Goal: Task Accomplishment & Management: Use online tool/utility

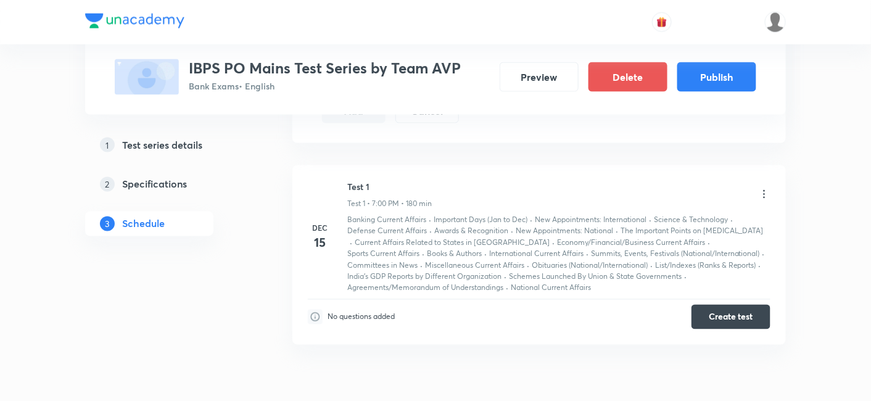
scroll to position [591, 0]
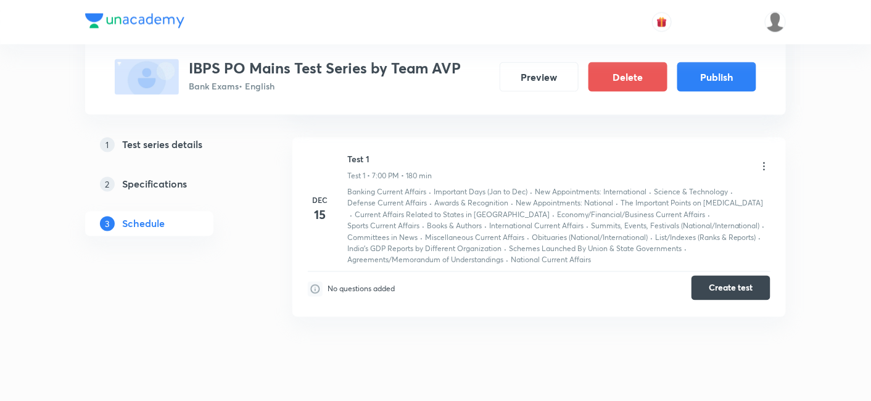
click at [731, 288] on button "Create test" at bounding box center [730, 288] width 79 height 25
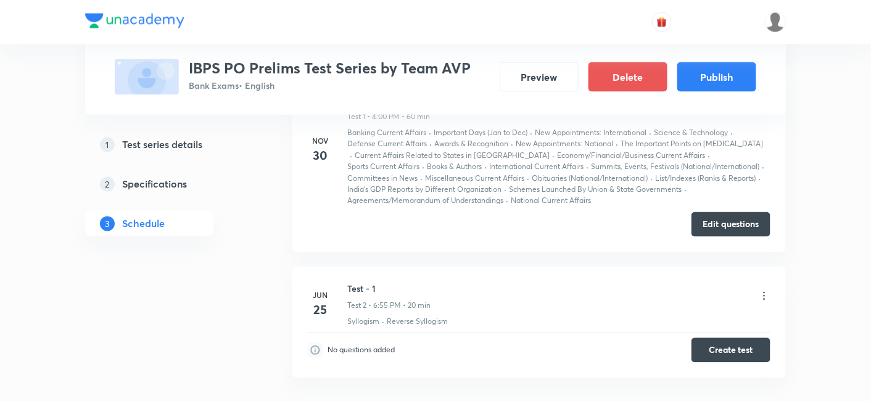
scroll to position [619, 0]
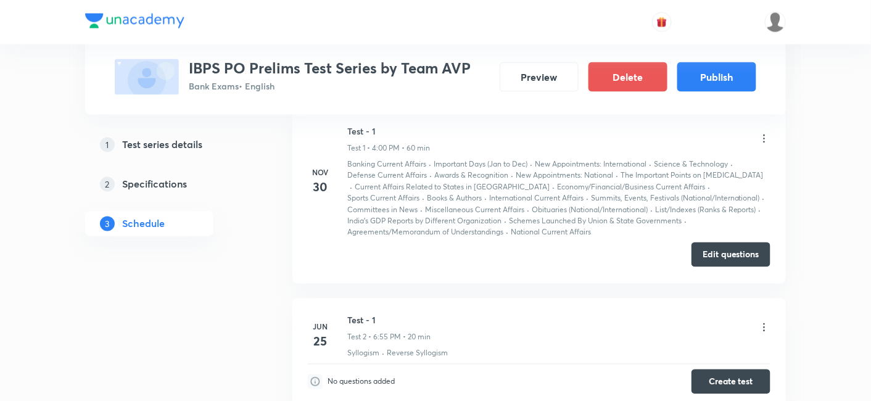
click at [722, 257] on button "Edit questions" at bounding box center [730, 254] width 79 height 25
click at [735, 250] on button "Edit questions" at bounding box center [730, 254] width 79 height 25
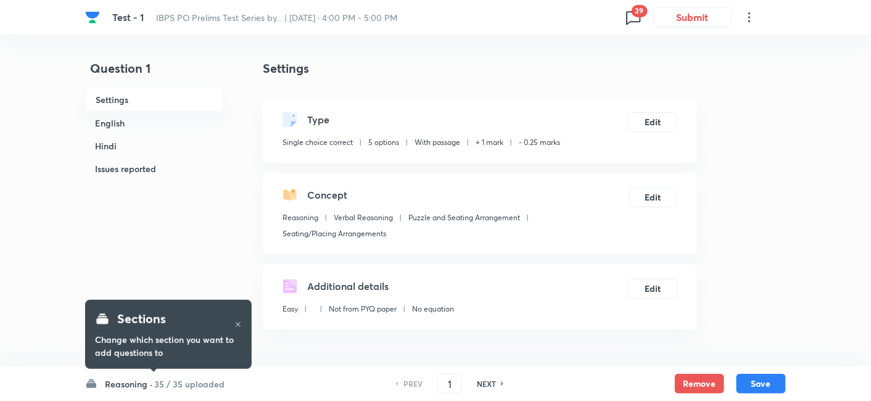
click at [200, 379] on h6 "35 / 35 uploaded" at bounding box center [189, 384] width 70 height 13
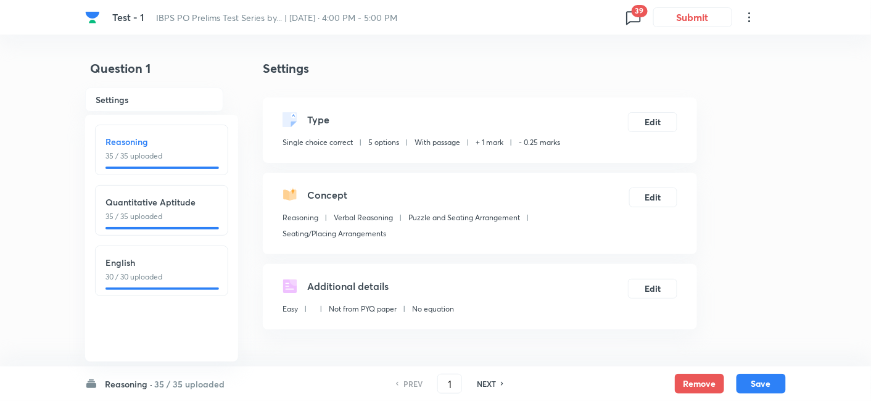
click at [173, 221] on p "35 / 35 uploaded" at bounding box center [161, 216] width 112 height 11
type input "36"
checkbox input "false"
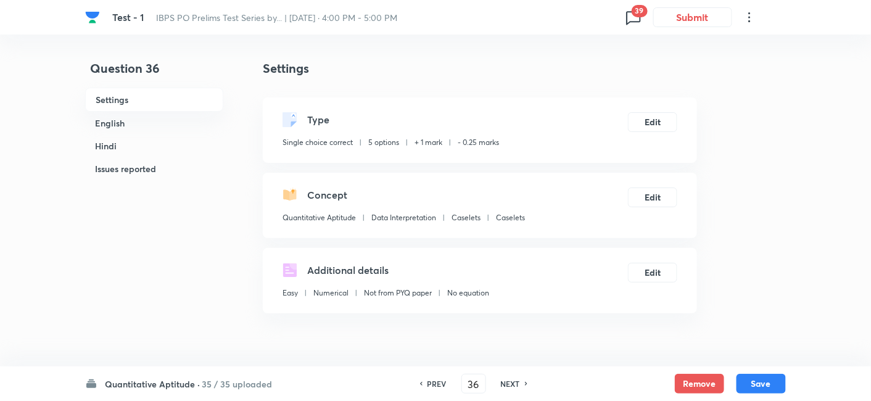
checkbox input "true"
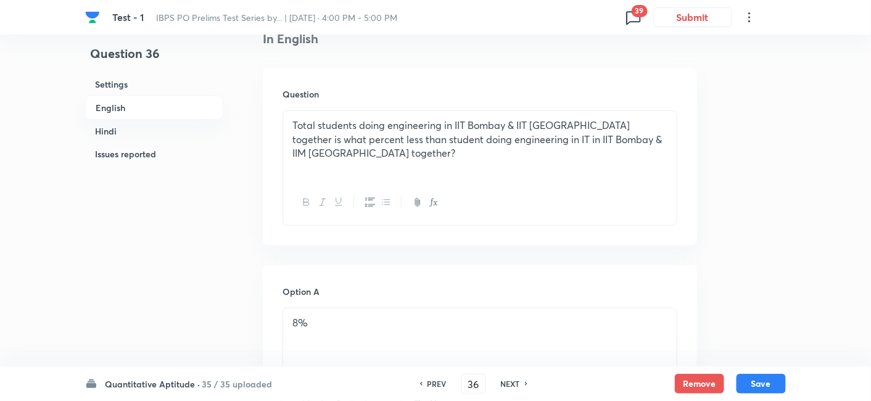
click at [511, 386] on h6 "NEXT" at bounding box center [510, 383] width 19 height 11
type input "37"
checkbox input "false"
checkbox input "true"
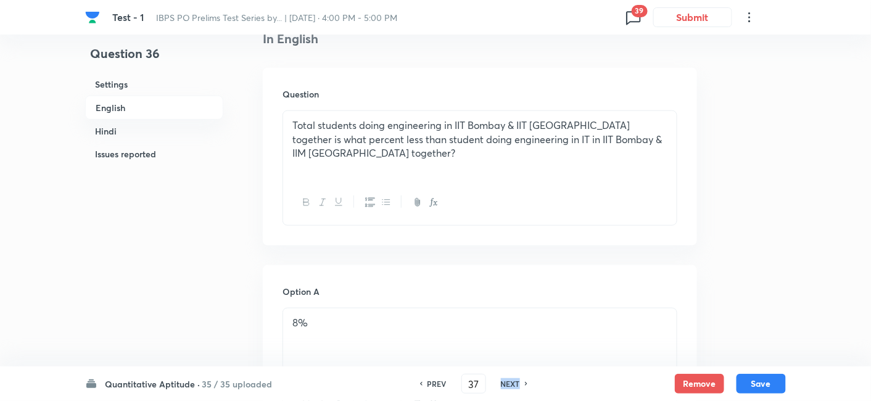
checkbox input "true"
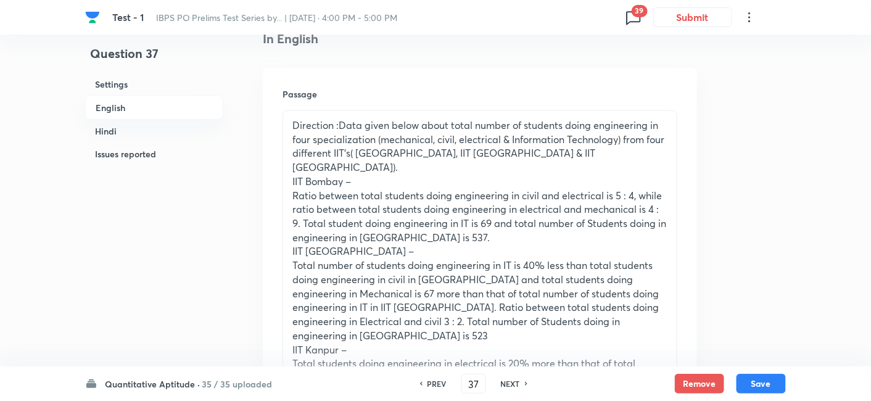
click at [511, 386] on h6 "NEXT" at bounding box center [510, 383] width 19 height 11
type input "38"
checkbox input "false"
checkbox input "true"
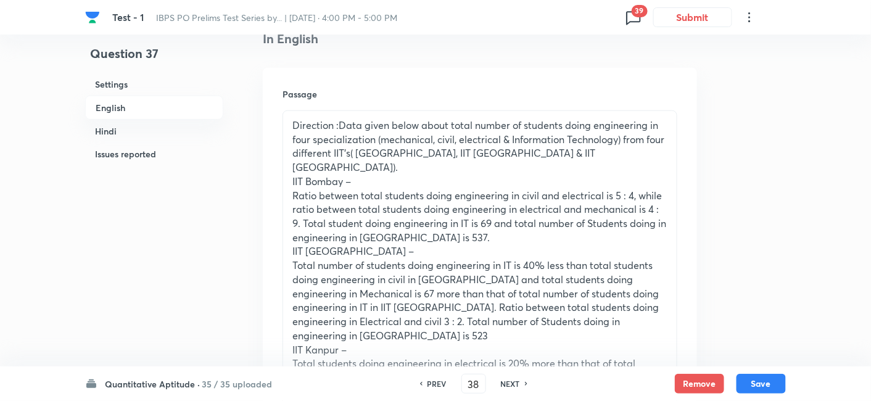
checkbox input "true"
click at [511, 386] on h6 "NEXT" at bounding box center [510, 383] width 19 height 11
type input "39"
checkbox input "false"
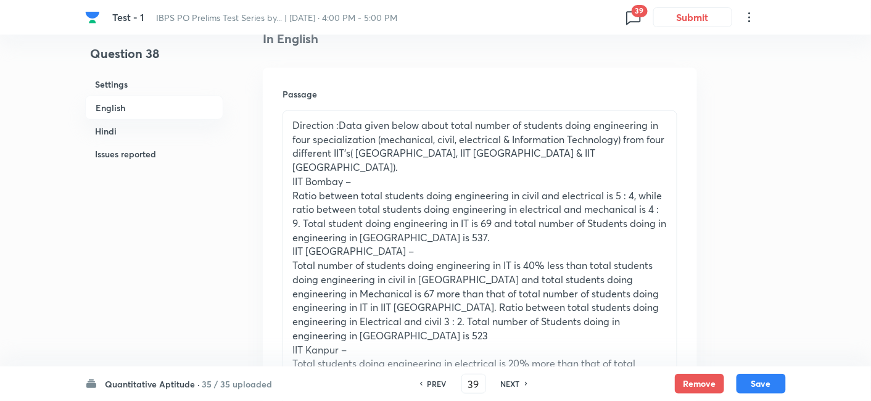
checkbox input "true"
click at [511, 386] on h6 "NEXT" at bounding box center [510, 383] width 19 height 11
type input "40"
checkbox input "false"
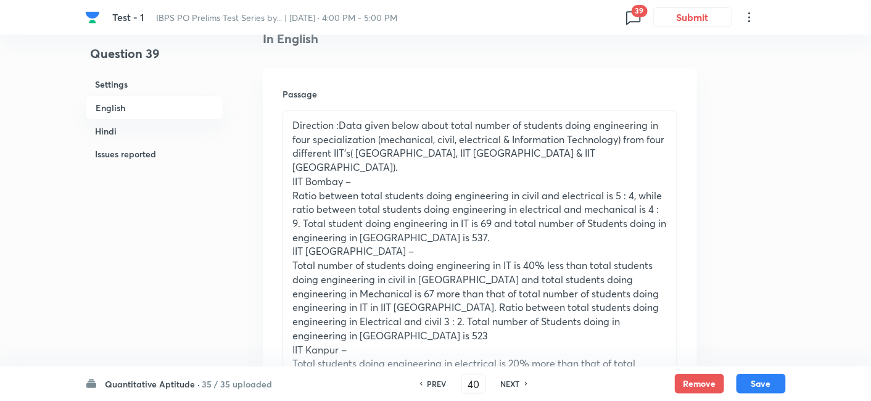
checkbox input "false"
checkbox input "true"
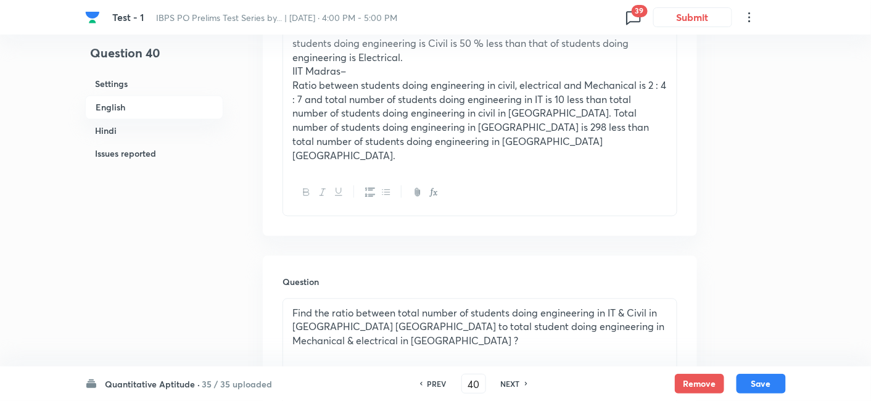
scroll to position [738, 0]
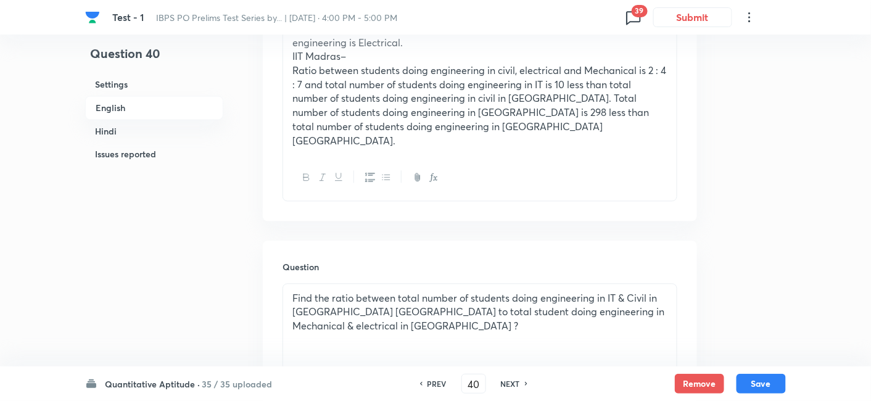
click at [511, 380] on h6 "NEXT" at bounding box center [510, 383] width 19 height 11
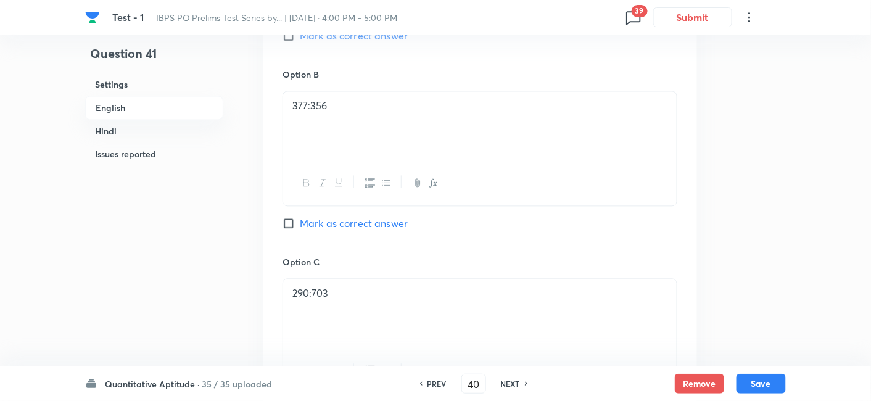
type input "41"
checkbox input "false"
checkbox input "true"
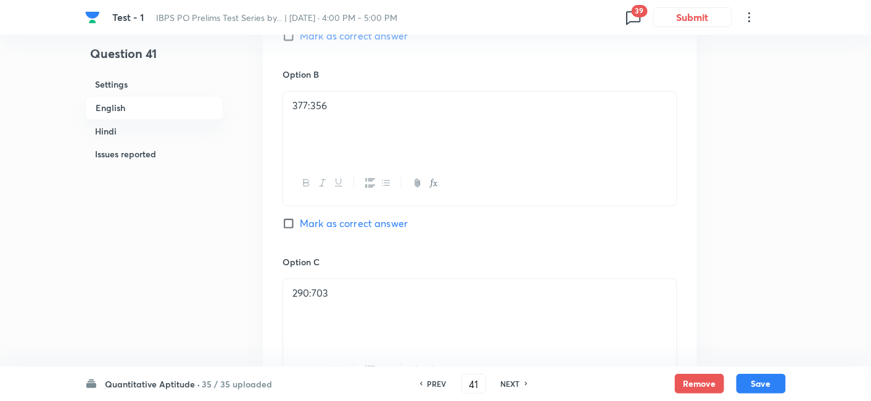
click at [511, 380] on h6 "NEXT" at bounding box center [510, 383] width 19 height 11
type input "42"
checkbox input "false"
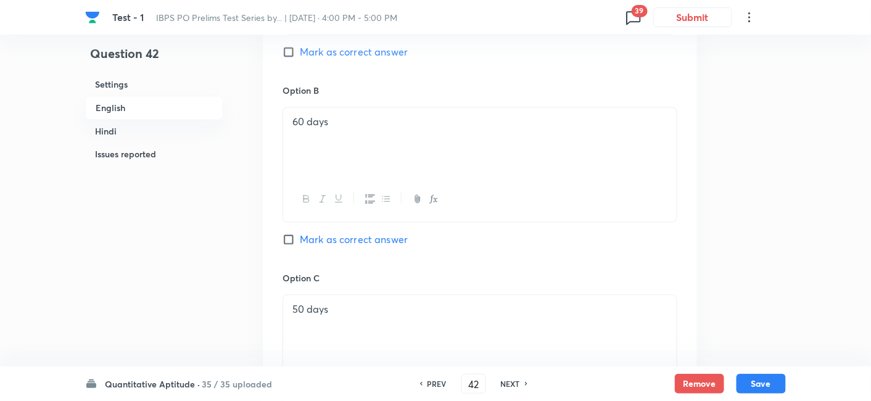
checkbox input "true"
click at [511, 380] on h6 "NEXT" at bounding box center [510, 383] width 19 height 11
type input "43"
checkbox input "false"
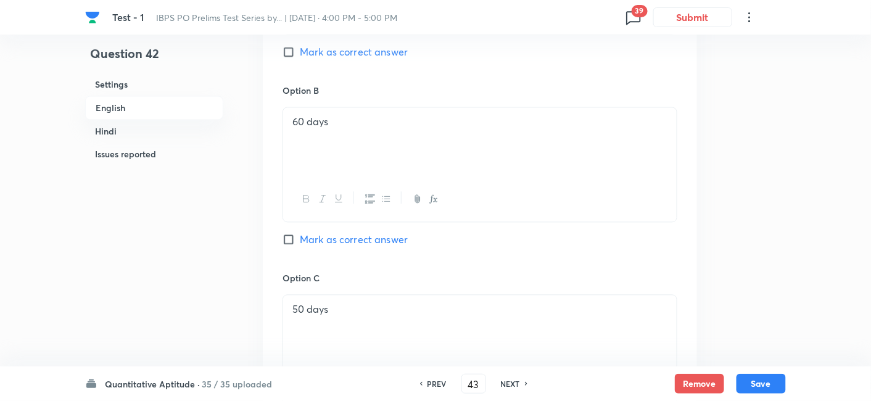
checkbox input "false"
checkbox input "true"
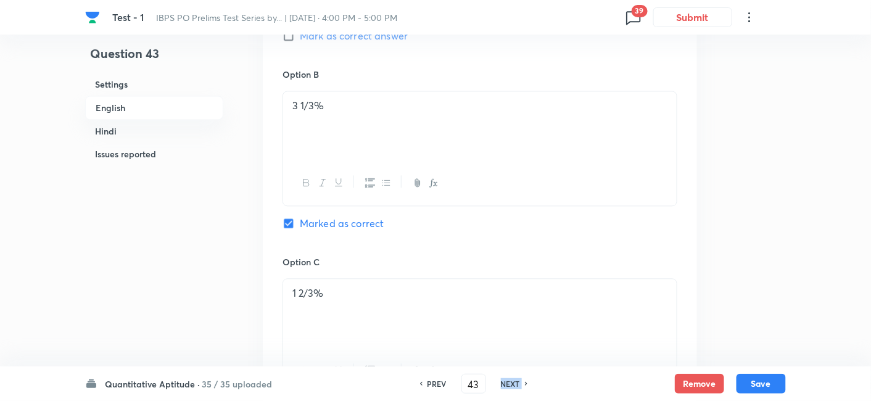
click at [511, 380] on h6 "NEXT" at bounding box center [510, 383] width 19 height 11
type input "44"
checkbox input "false"
checkbox input "true"
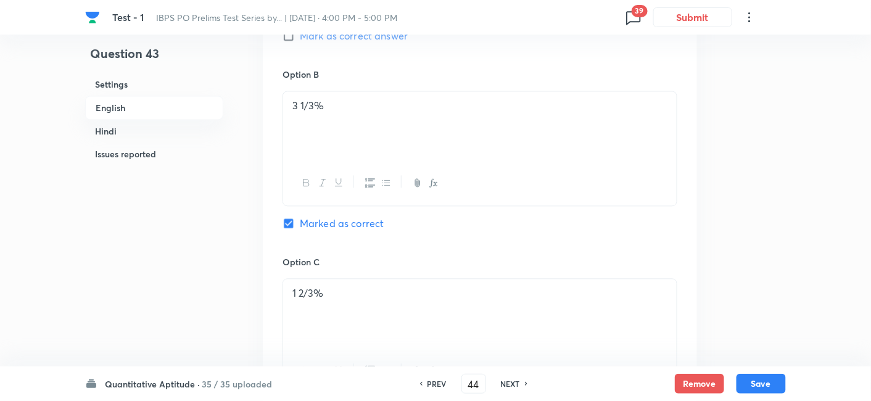
checkbox input "true"
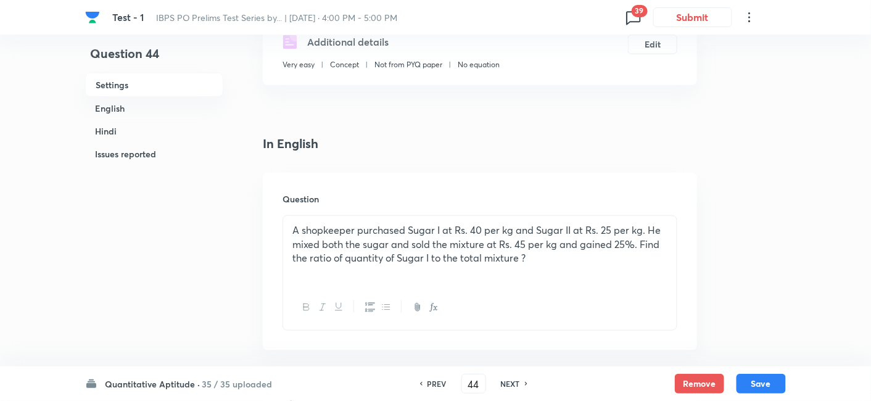
scroll to position [271, 0]
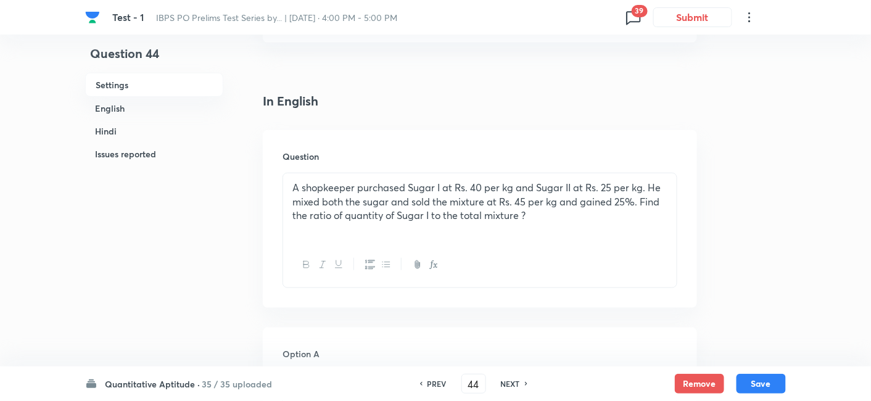
click at [503, 387] on h6 "NEXT" at bounding box center [510, 383] width 19 height 11
type input "45"
checkbox input "false"
checkbox input "true"
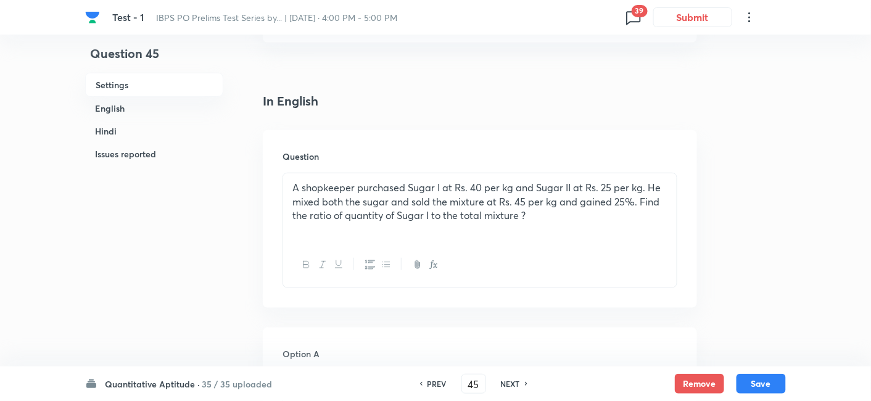
checkbox input "true"
click at [503, 387] on h6 "NEXT" at bounding box center [510, 383] width 19 height 11
type input "46"
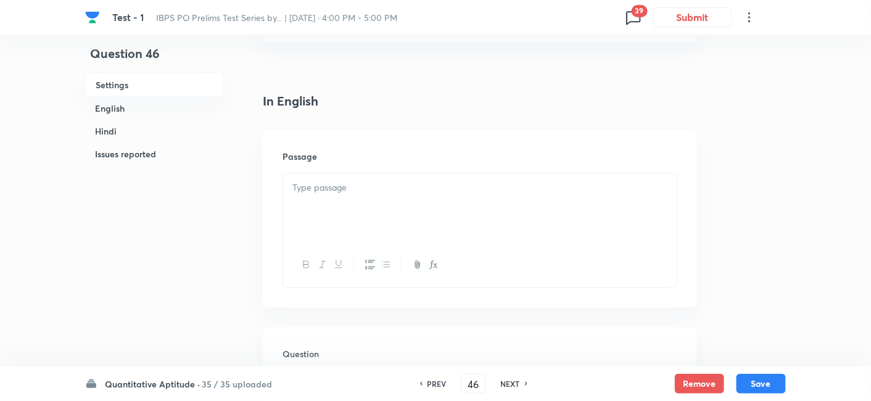
checkbox input "false"
checkbox input "true"
click at [503, 387] on h6 "NEXT" at bounding box center [510, 383] width 19 height 11
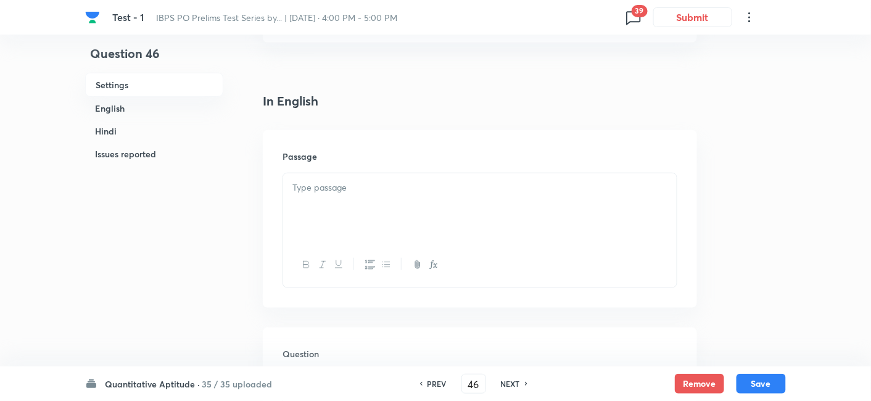
type input "47"
checkbox input "false"
checkbox input "true"
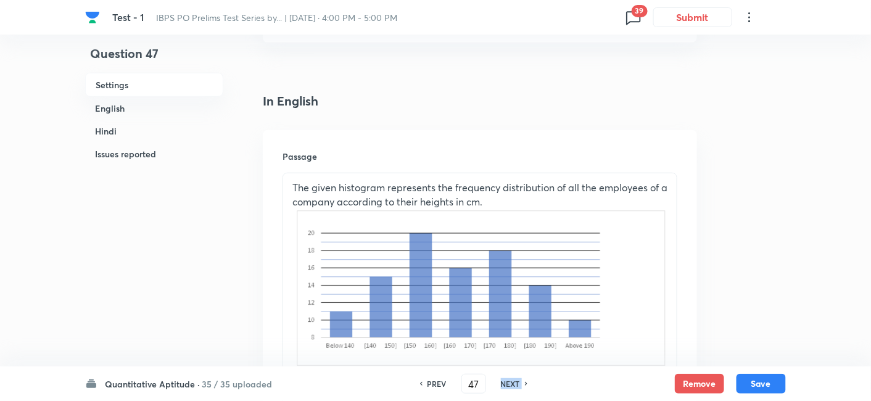
click at [503, 387] on h6 "NEXT" at bounding box center [510, 383] width 19 height 11
type input "48"
checkbox input "false"
checkbox input "true"
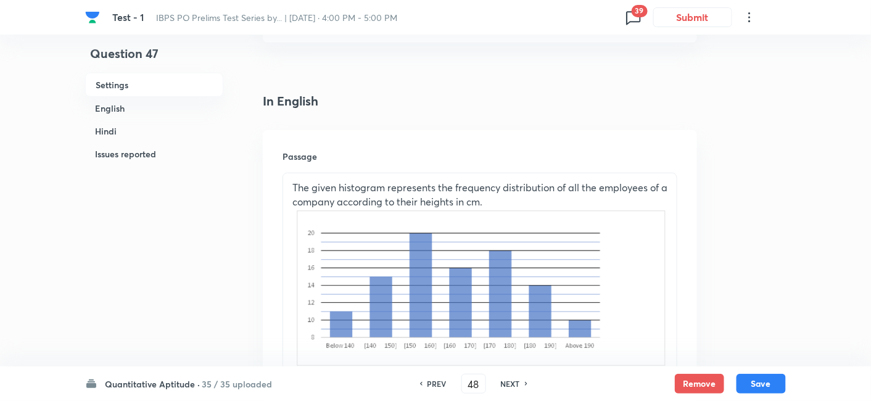
checkbox input "true"
click at [503, 387] on h6 "NEXT" at bounding box center [510, 383] width 19 height 11
type input "49"
checkbox input "false"
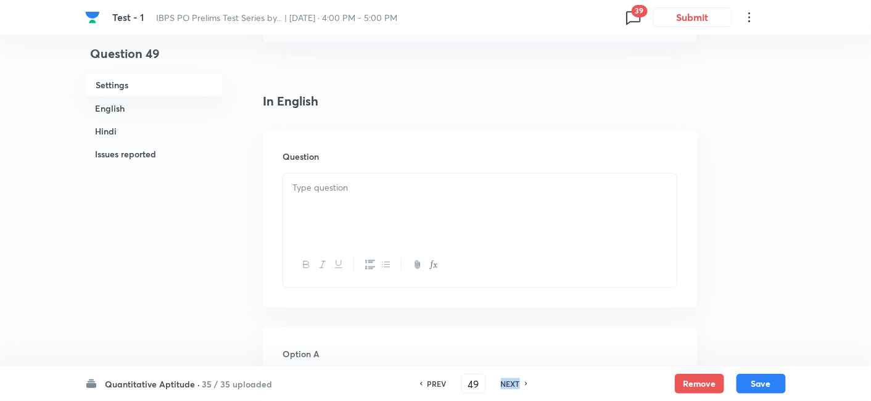
checkbox input "true"
click at [503, 387] on h6 "NEXT" at bounding box center [510, 383] width 19 height 11
type input "50"
checkbox input "false"
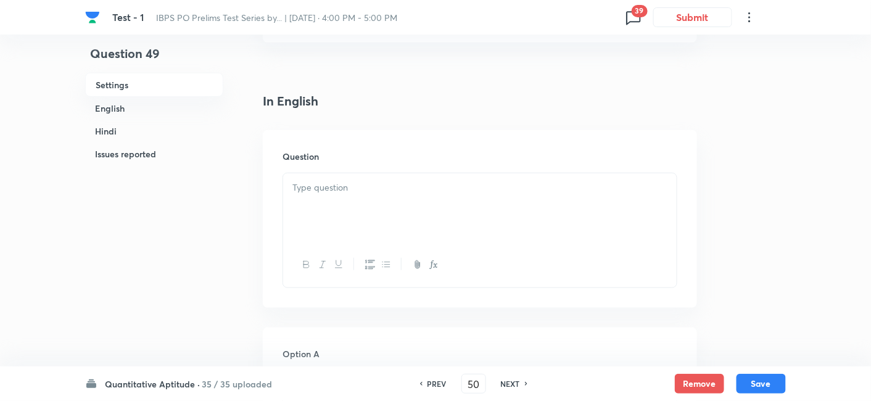
checkbox input "false"
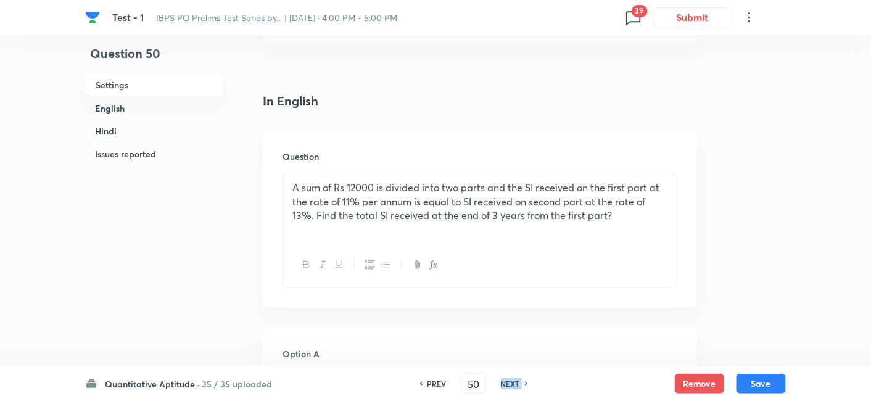
checkbox input "true"
click at [503, 387] on h6 "NEXT" at bounding box center [510, 383] width 19 height 11
type input "51"
checkbox input "false"
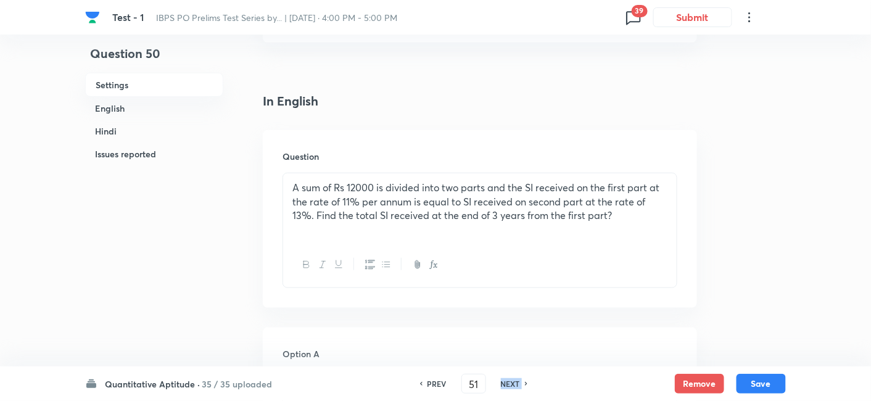
checkbox input "false"
checkbox input "true"
click at [503, 387] on h6 "NEXT" at bounding box center [510, 383] width 19 height 11
type input "52"
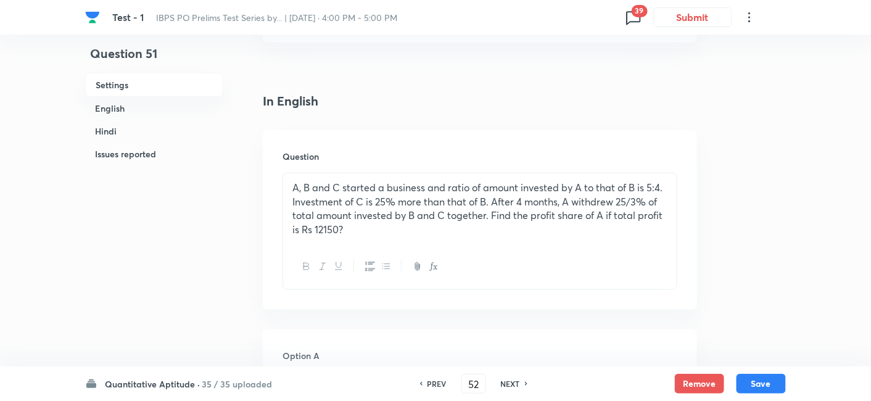
checkbox input "false"
checkbox input "true"
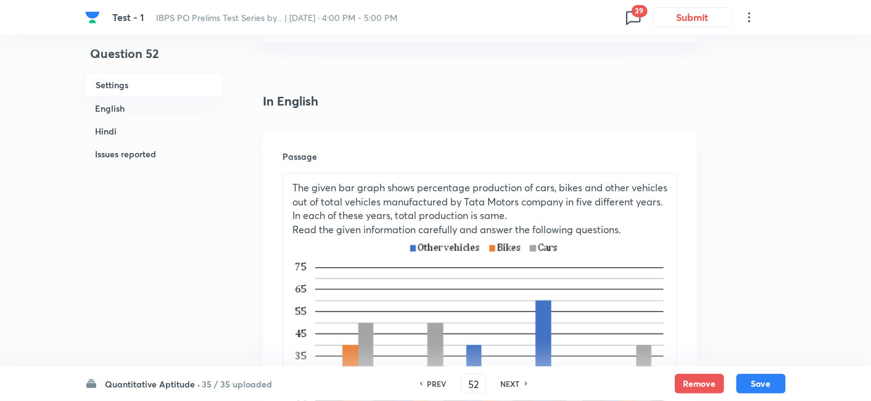
click at [503, 387] on h6 "NEXT" at bounding box center [510, 383] width 19 height 11
type input "53"
checkbox input "false"
checkbox input "true"
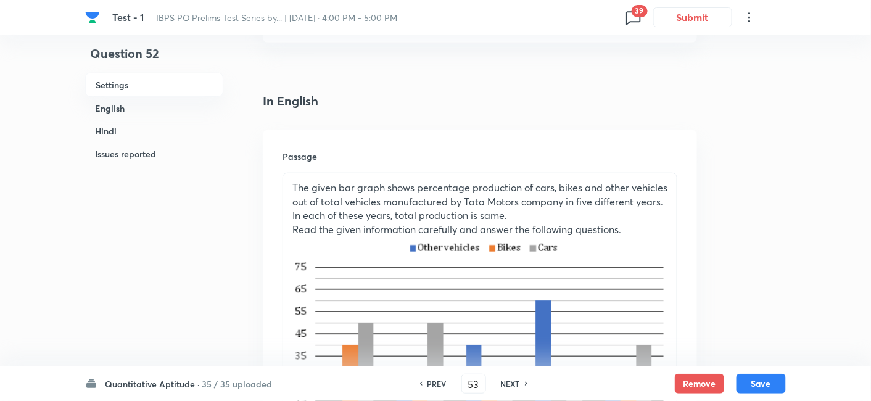
checkbox input "true"
click at [503, 387] on h6 "NEXT" at bounding box center [510, 383] width 19 height 11
type input "54"
checkbox input "false"
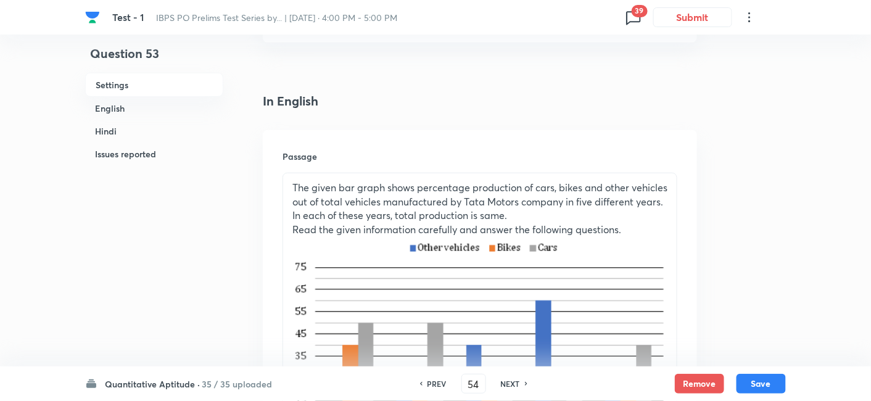
checkbox input "true"
click at [503, 387] on h6 "NEXT" at bounding box center [510, 383] width 19 height 11
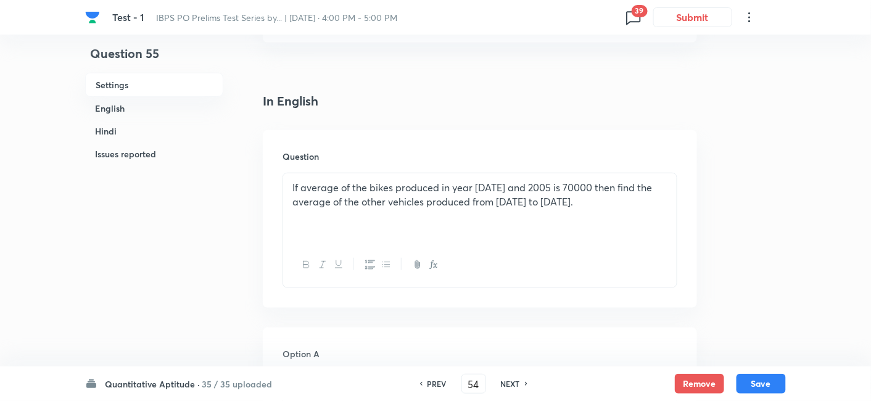
type input "55"
checkbox input "false"
checkbox input "true"
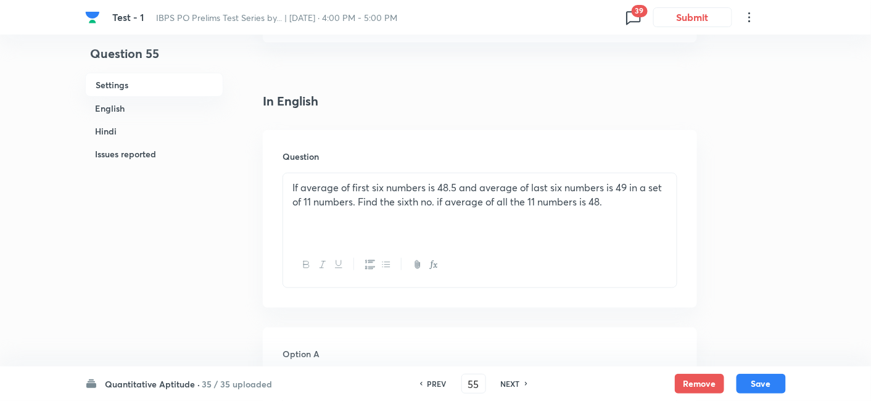
click at [503, 387] on h6 "NEXT" at bounding box center [510, 383] width 19 height 11
type input "56"
checkbox input "false"
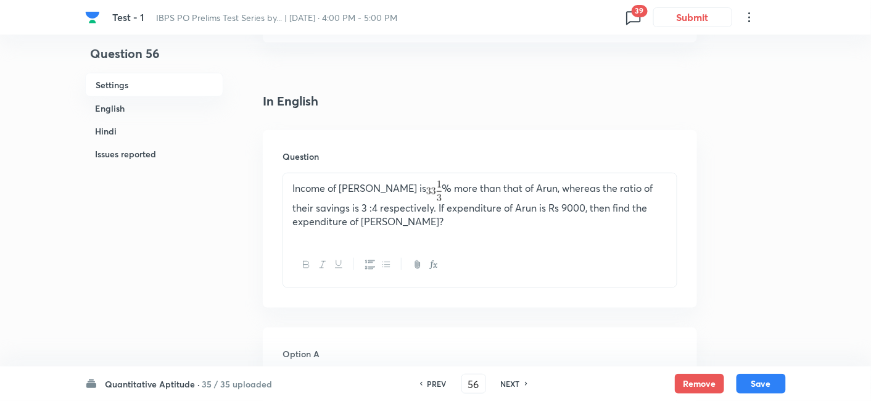
checkbox input "true"
click at [503, 387] on h6 "NEXT" at bounding box center [510, 383] width 19 height 11
type input "57"
checkbox input "false"
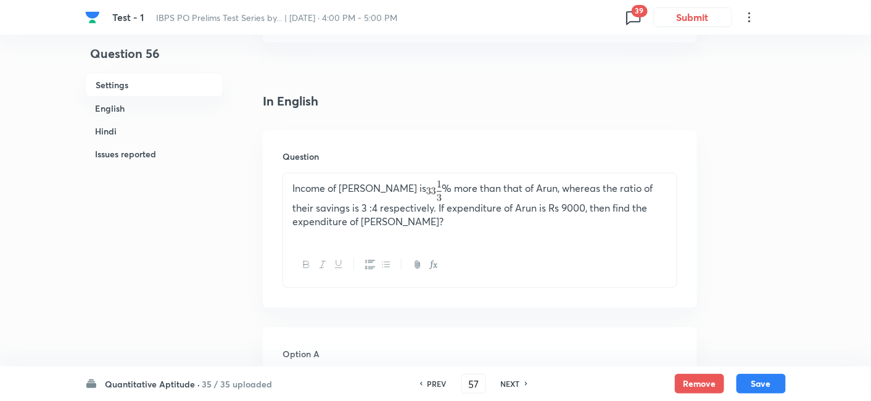
checkbox input "false"
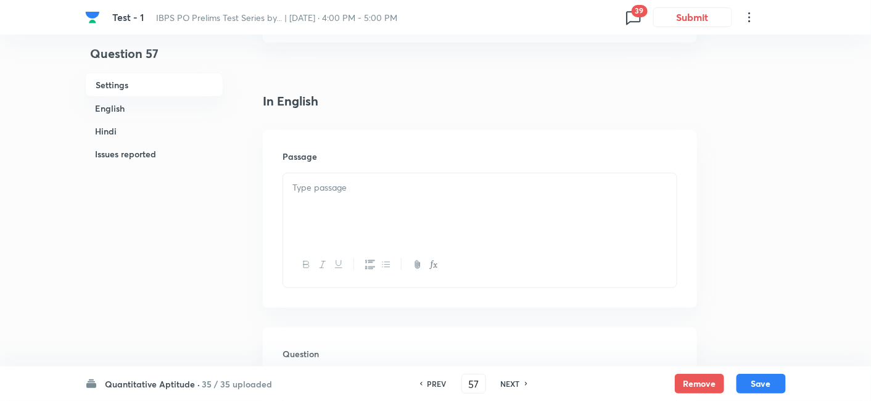
checkbox input "true"
click at [503, 387] on h6 "NEXT" at bounding box center [510, 383] width 19 height 11
type input "58"
checkbox input "false"
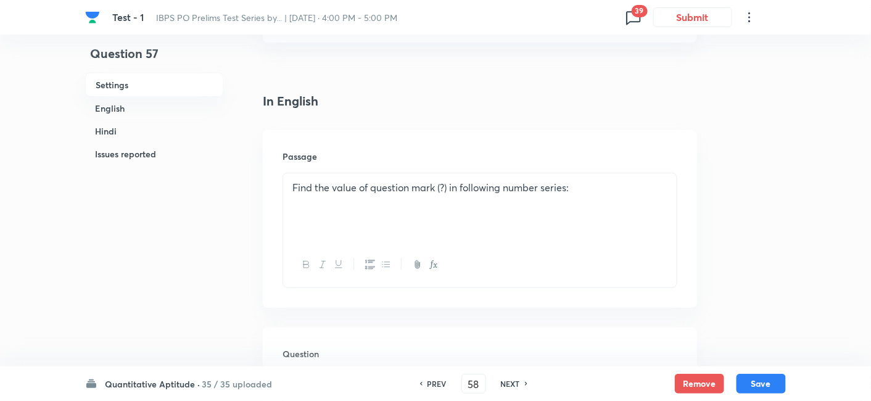
checkbox input "false"
checkbox input "true"
click at [503, 387] on h6 "NEXT" at bounding box center [510, 383] width 19 height 11
type input "59"
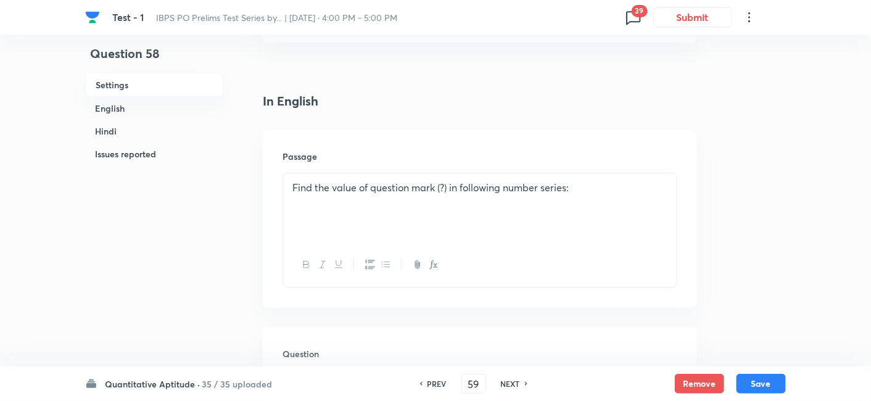
checkbox input "false"
checkbox input "true"
click at [503, 387] on h6 "NEXT" at bounding box center [510, 383] width 19 height 11
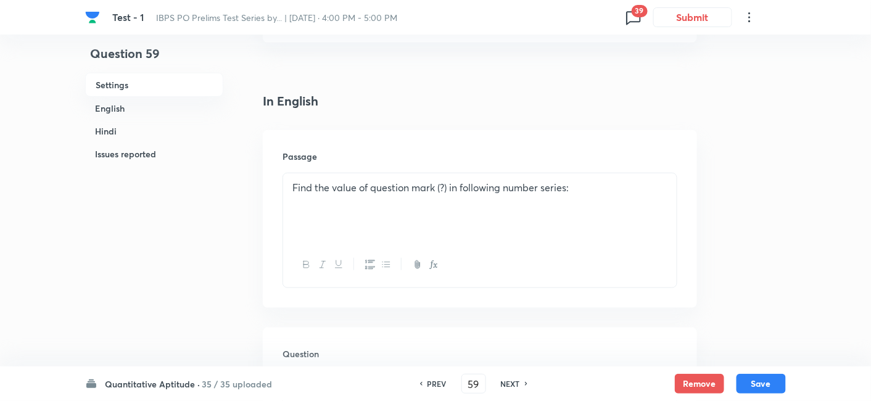
type input "60"
checkbox input "false"
checkbox input "true"
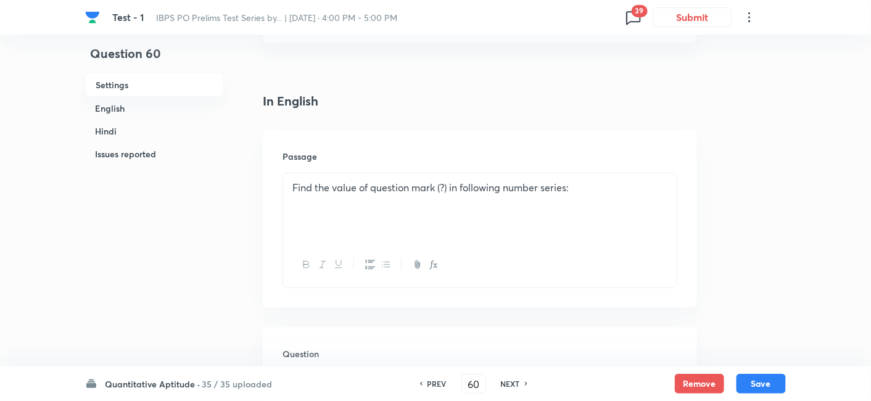
click at [503, 387] on h6 "NEXT" at bounding box center [510, 383] width 19 height 11
type input "61"
checkbox input "false"
checkbox input "true"
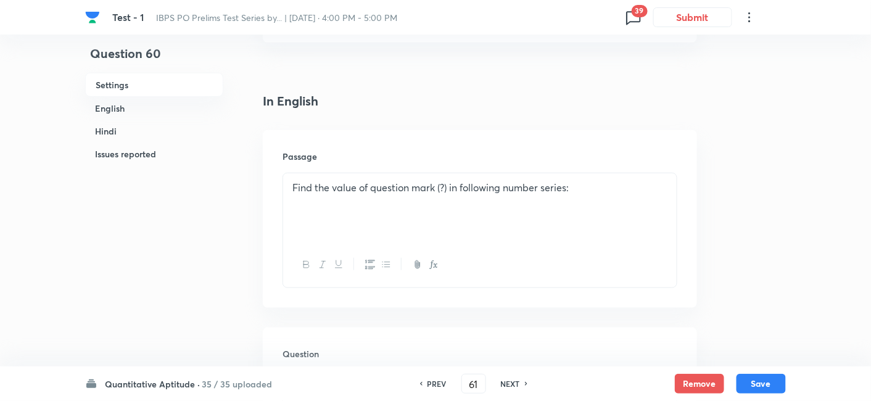
checkbox input "true"
click at [503, 387] on h6 "NEXT" at bounding box center [510, 383] width 19 height 11
type input "62"
checkbox input "false"
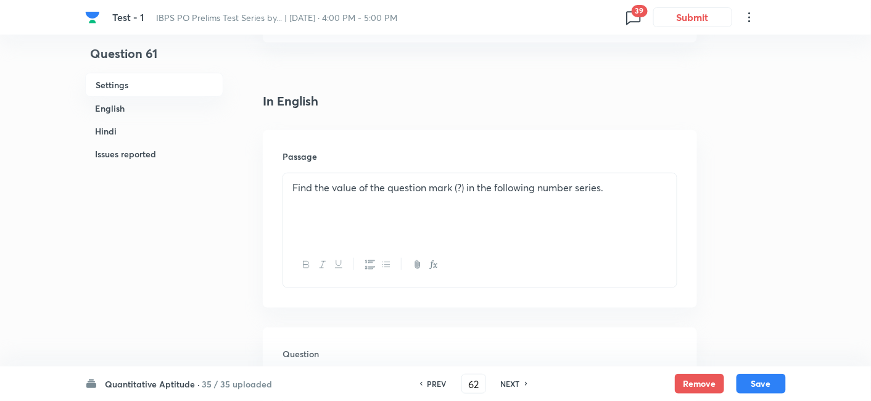
checkbox input "true"
click at [503, 387] on h6 "NEXT" at bounding box center [510, 383] width 19 height 11
type input "63"
checkbox input "false"
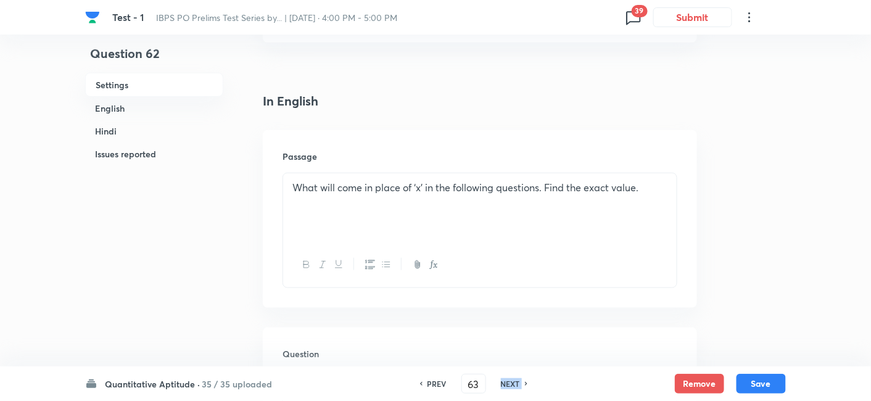
checkbox input "false"
checkbox input "true"
click at [503, 387] on h6 "NEXT" at bounding box center [510, 383] width 19 height 11
checkbox input "false"
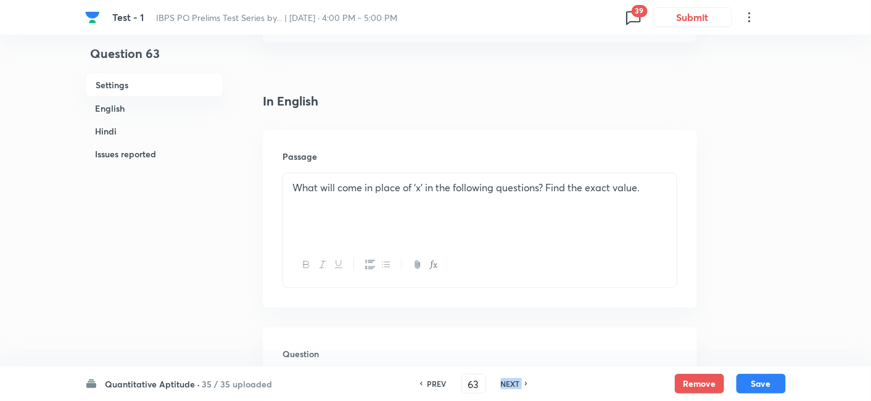
checkbox input "false"
type input "64"
checkbox input "true"
click at [503, 387] on h6 "NEXT" at bounding box center [510, 383] width 19 height 11
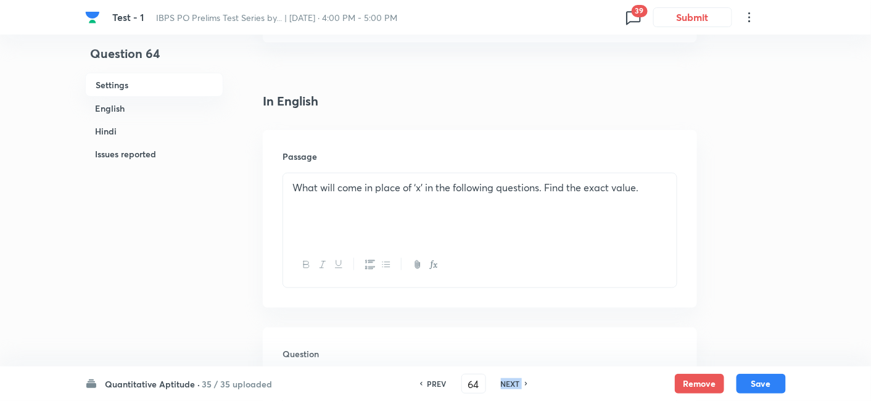
type input "65"
checkbox input "false"
checkbox input "true"
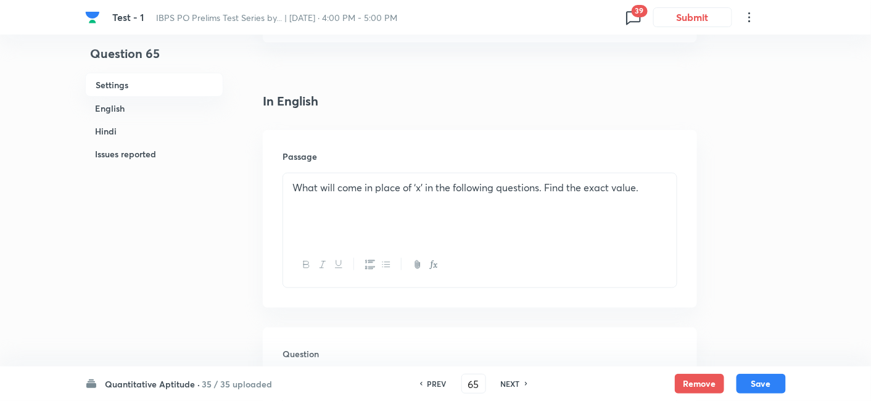
click at [503, 387] on h6 "NEXT" at bounding box center [510, 383] width 19 height 11
type input "66"
checkbox input "false"
checkbox input "true"
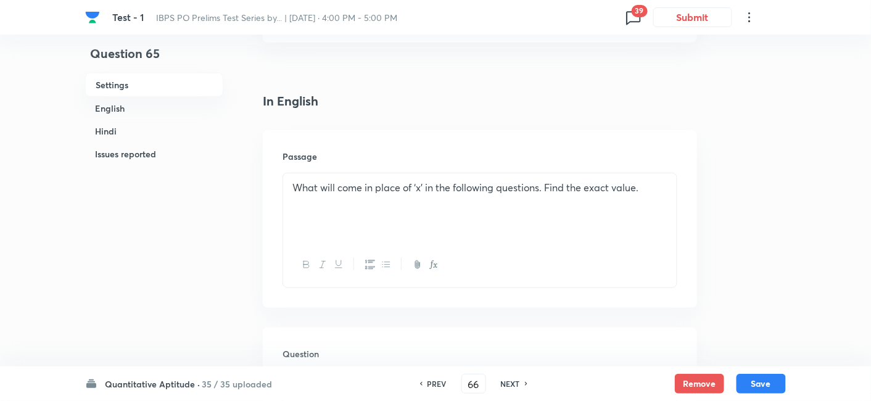
checkbox input "true"
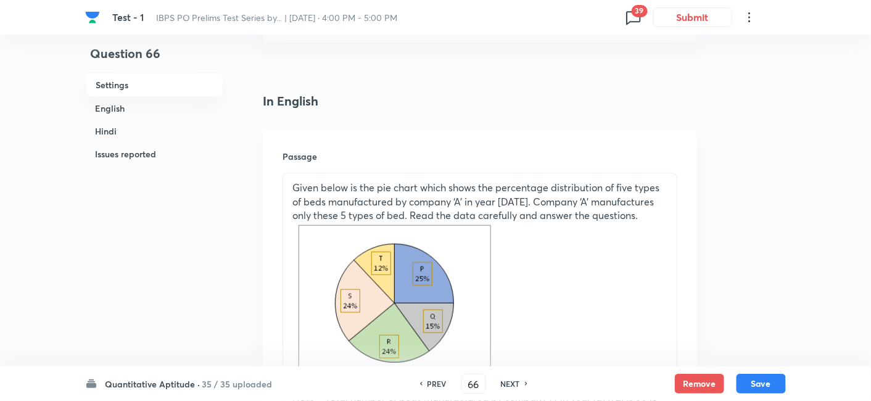
click at [503, 387] on h6 "NEXT" at bounding box center [510, 383] width 19 height 11
type input "67"
checkbox input "false"
checkbox input "true"
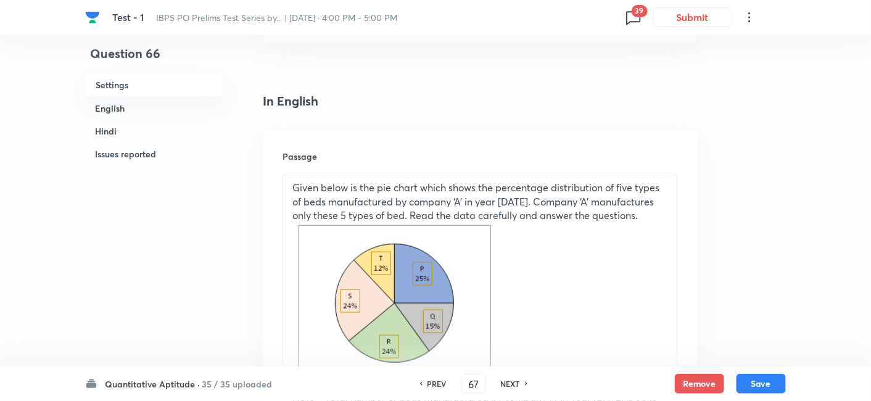
checkbox input "true"
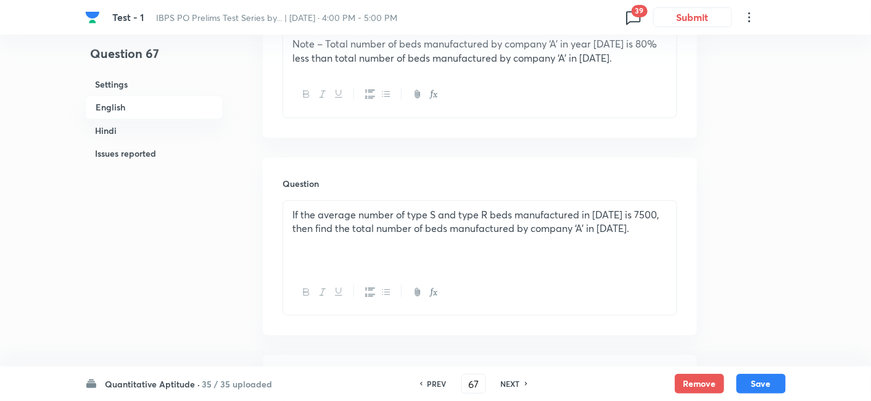
scroll to position [625, 0]
click at [506, 385] on h6 "NEXT" at bounding box center [510, 383] width 19 height 11
type input "68"
checkbox input "false"
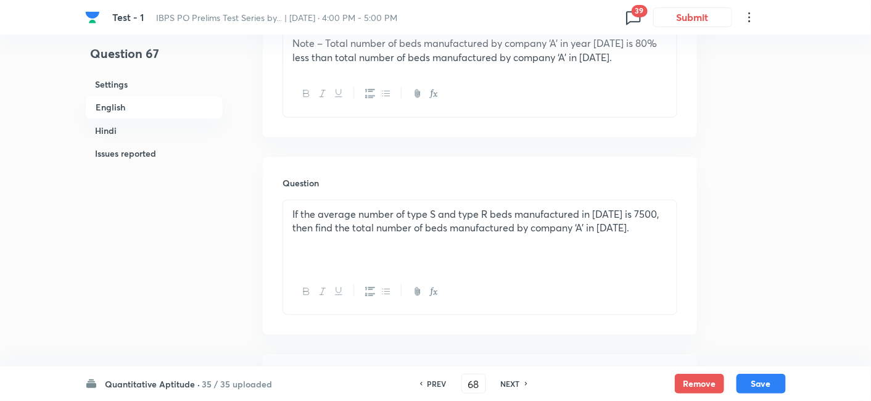
checkbox input "true"
click at [506, 385] on h6 "NEXT" at bounding box center [510, 383] width 19 height 11
type input "69"
checkbox input "false"
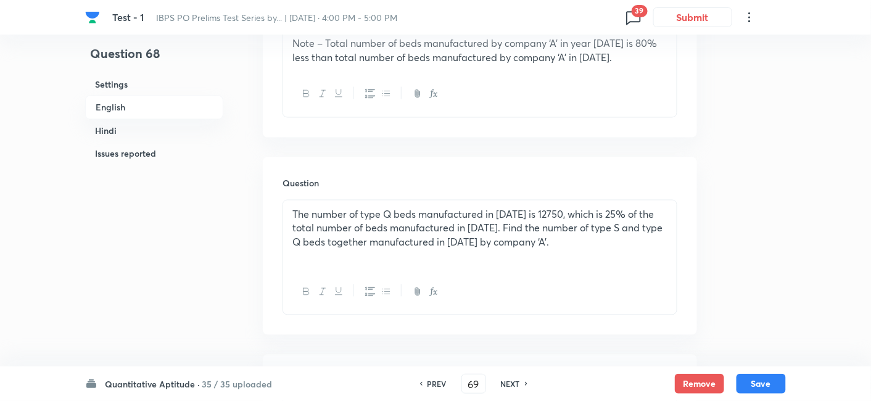
checkbox input "false"
checkbox input "true"
click at [506, 385] on h6 "NEXT" at bounding box center [510, 383] width 19 height 11
type input "70"
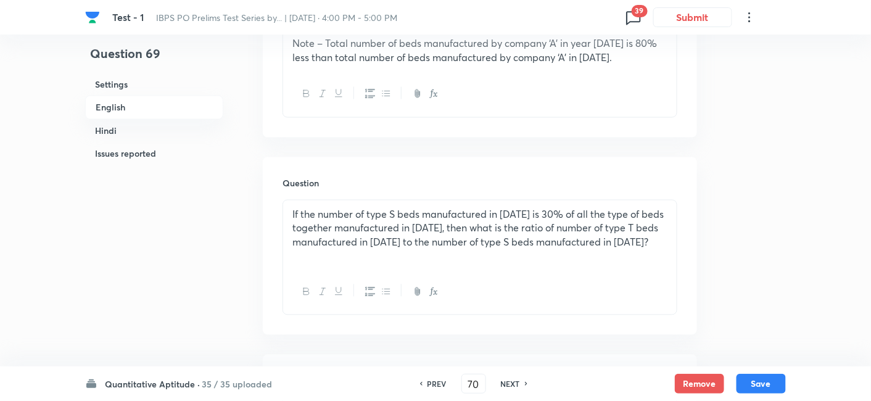
checkbox input "false"
checkbox input "true"
click at [506, 385] on h6 "NEXT" at bounding box center [510, 383] width 19 height 11
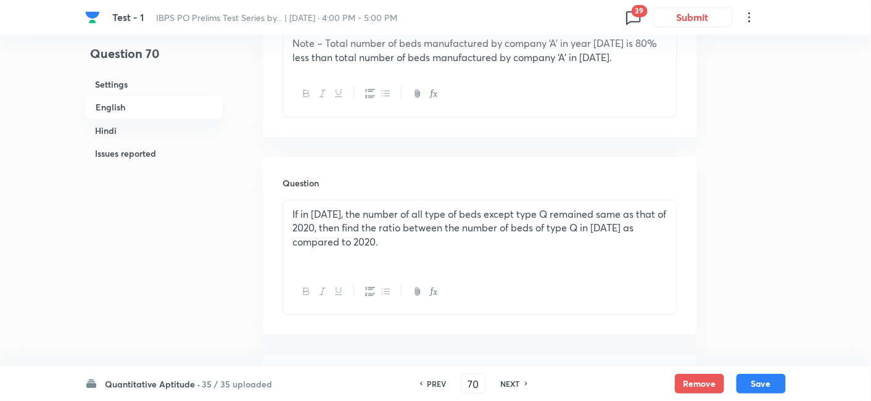
type input "71"
checkbox input "false"
checkbox input "true"
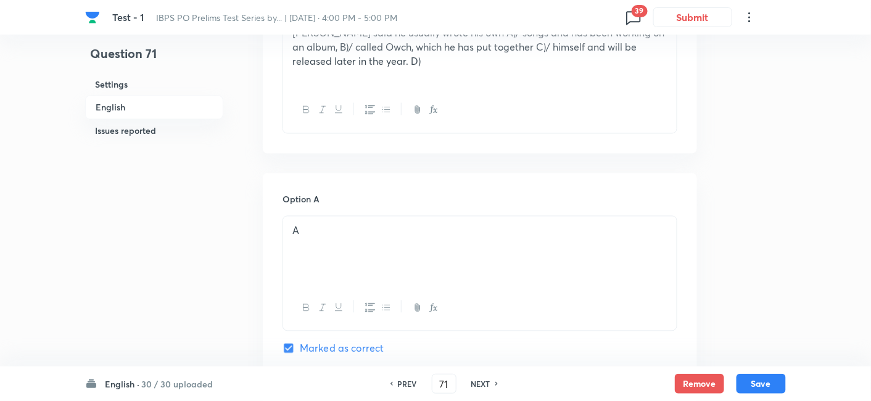
click at [506, 385] on div "PREV 71 ​ NEXT" at bounding box center [444, 384] width 159 height 20
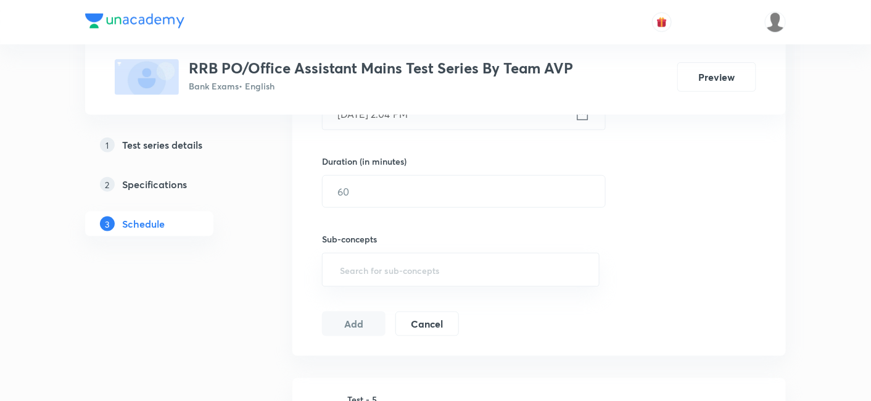
scroll to position [632, 0]
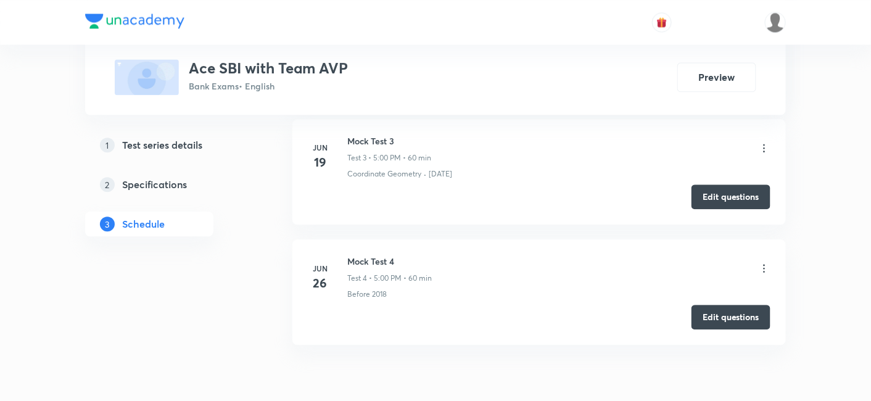
scroll to position [869, 0]
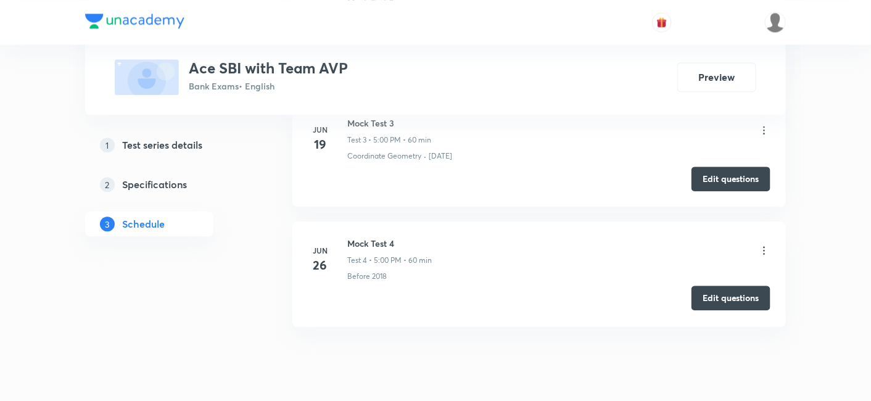
click at [717, 302] on button "Edit questions" at bounding box center [730, 298] width 79 height 25
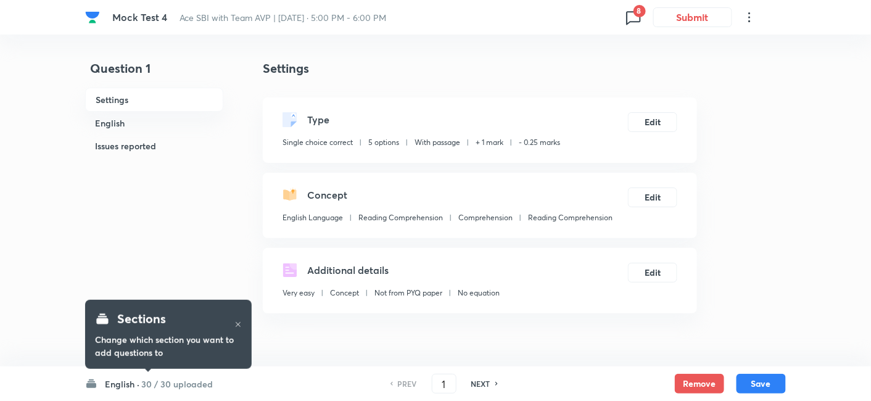
scroll to position [101, 0]
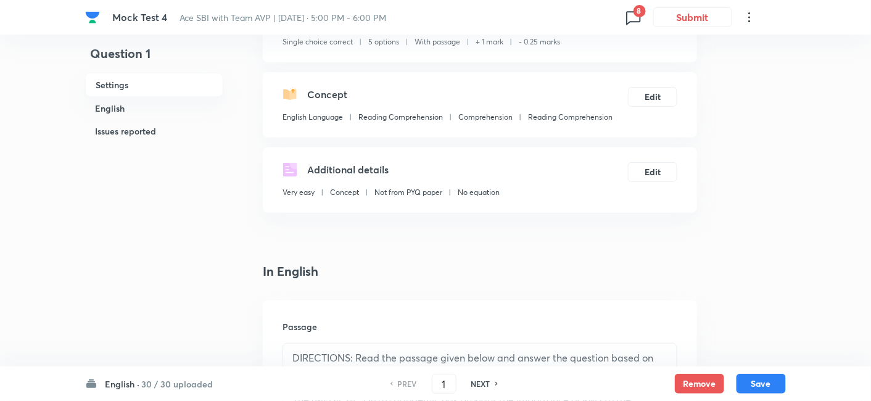
click at [196, 378] on h6 "30 / 30 uploaded" at bounding box center [177, 384] width 72 height 13
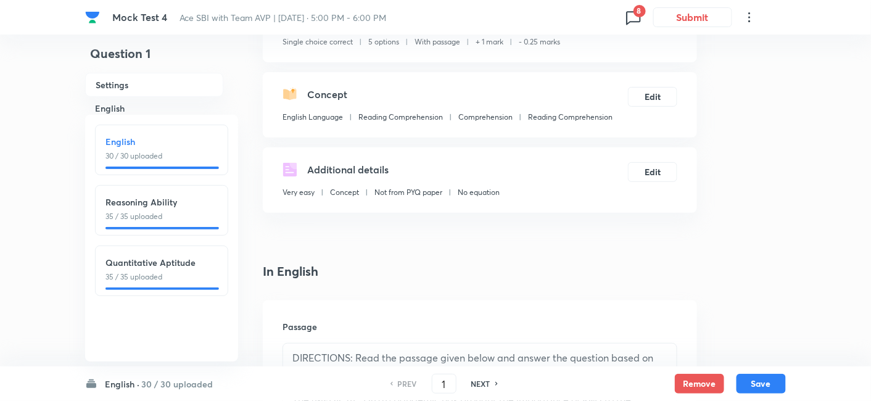
click at [176, 270] on div "Quantitative Aptitude 35 / 35 uploaded" at bounding box center [161, 269] width 112 height 27
type input "66"
checkbox input "false"
checkbox input "true"
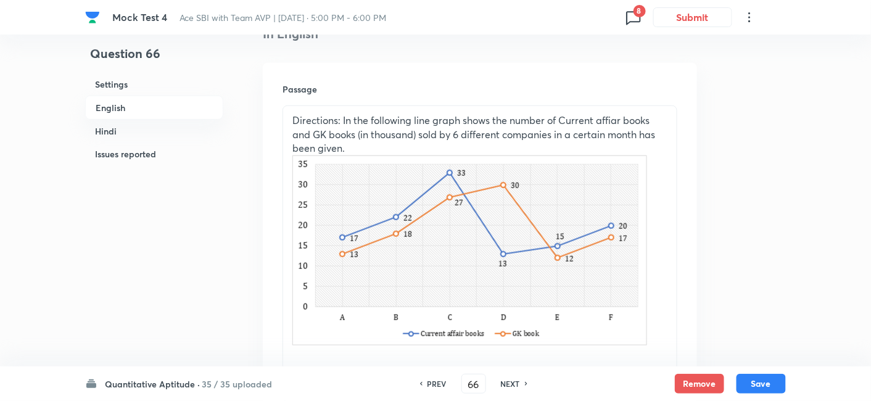
scroll to position [342, 0]
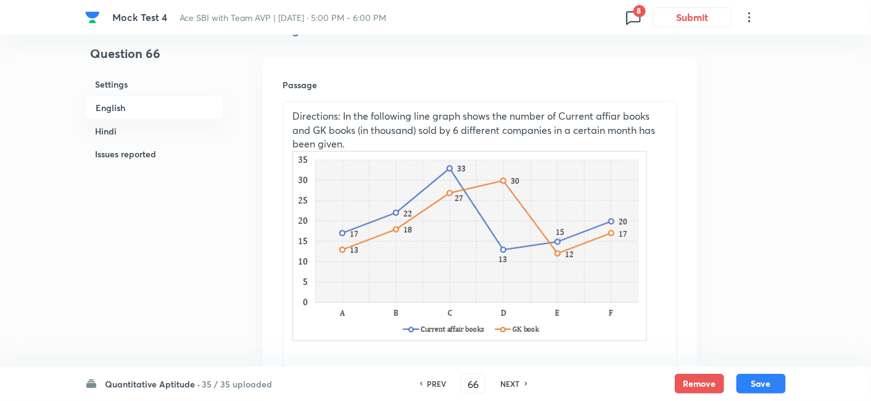
click at [513, 389] on div "PREV 66 ​ NEXT" at bounding box center [473, 384] width 159 height 20
drag, startPoint x: 513, startPoint y: 389, endPoint x: 506, endPoint y: 376, distance: 14.3
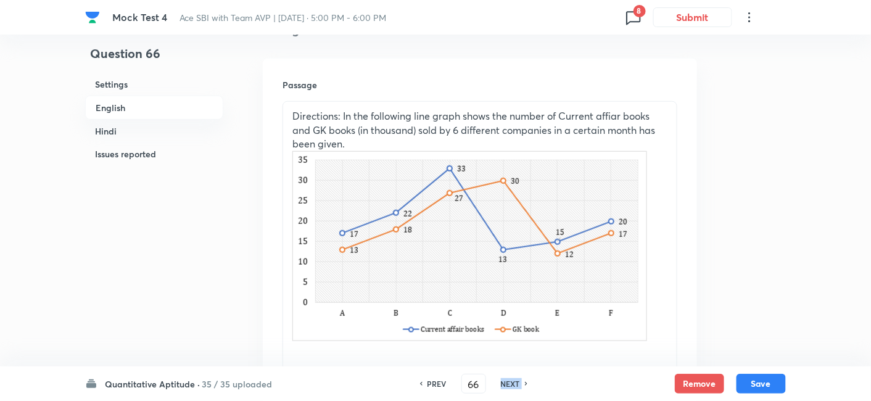
click at [506, 376] on div "PREV 66 ​ NEXT" at bounding box center [473, 384] width 159 height 20
click at [506, 381] on h6 "NEXT" at bounding box center [510, 383] width 19 height 11
type input "67"
checkbox input "false"
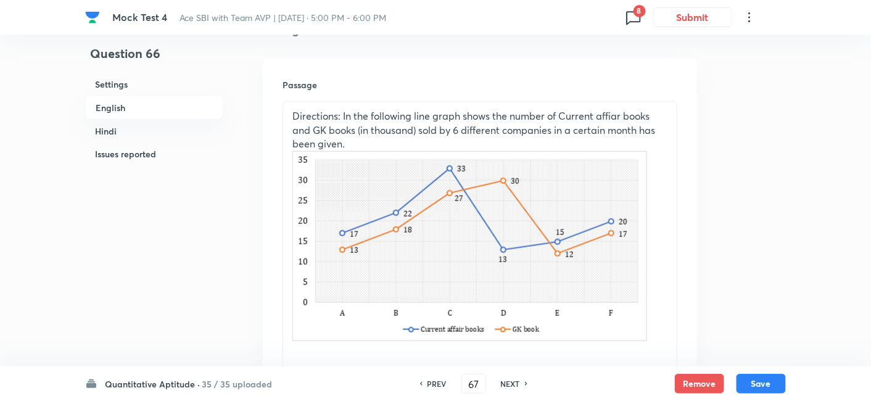
checkbox input "true"
click at [506, 381] on h6 "NEXT" at bounding box center [510, 383] width 19 height 11
type input "68"
checkbox input "false"
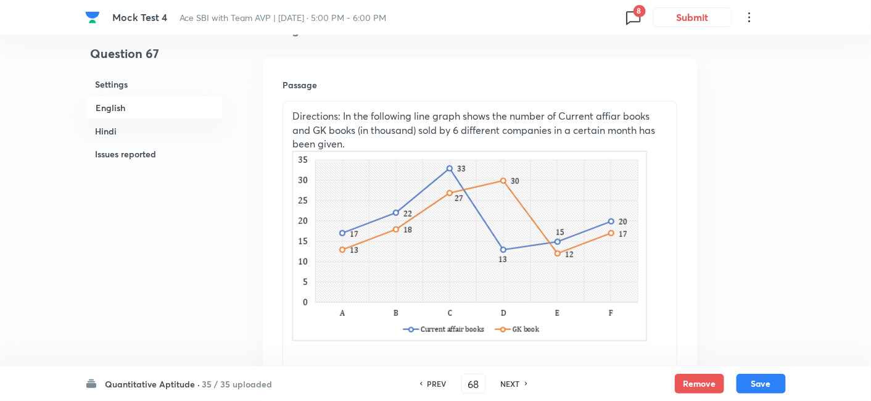
checkbox input "false"
checkbox input "true"
click at [506, 381] on h6 "NEXT" at bounding box center [510, 383] width 19 height 11
type input "69"
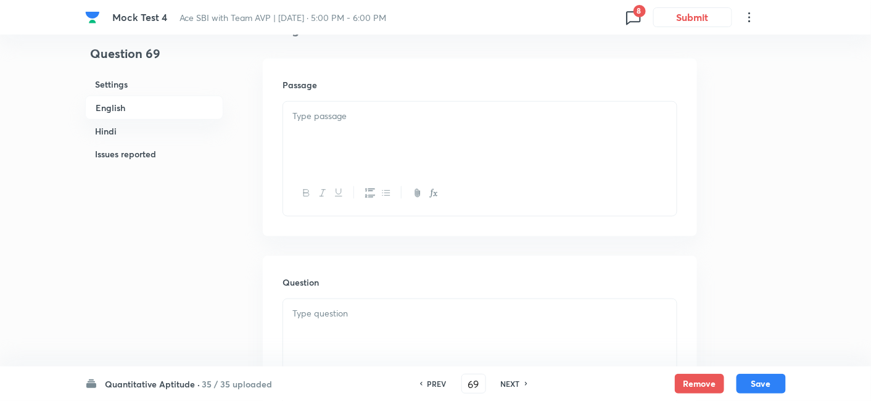
checkbox input "false"
checkbox input "true"
click at [506, 381] on h6 "NEXT" at bounding box center [510, 383] width 19 height 11
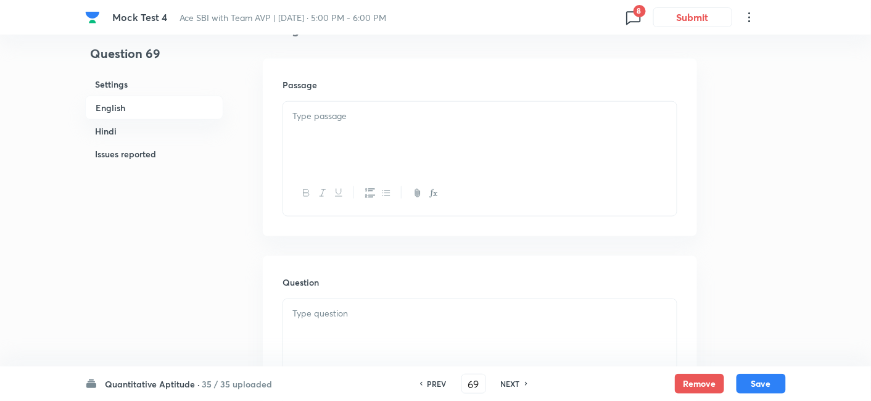
type input "70"
checkbox input "false"
checkbox input "true"
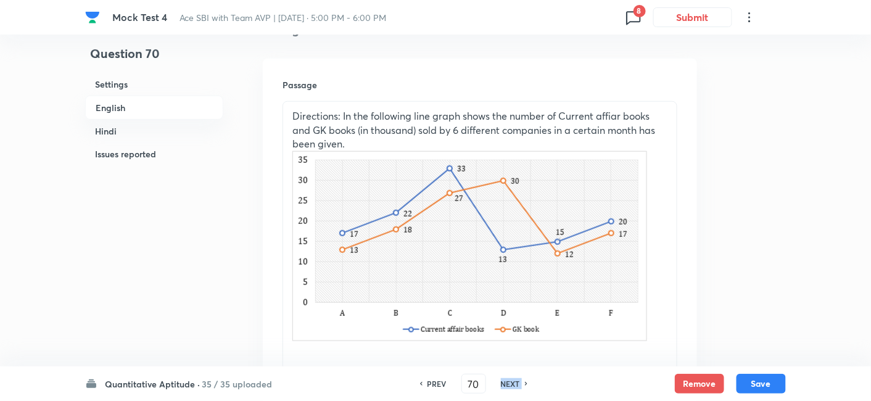
click at [506, 381] on h6 "NEXT" at bounding box center [510, 383] width 19 height 11
type input "71"
checkbox input "false"
checkbox input "true"
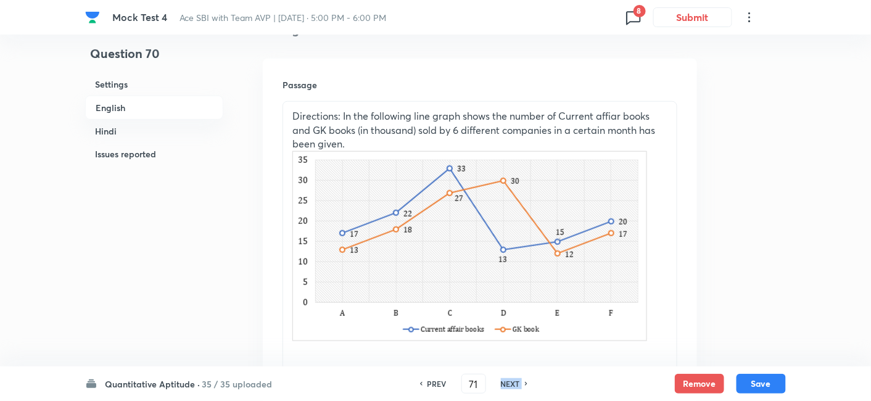
checkbox input "true"
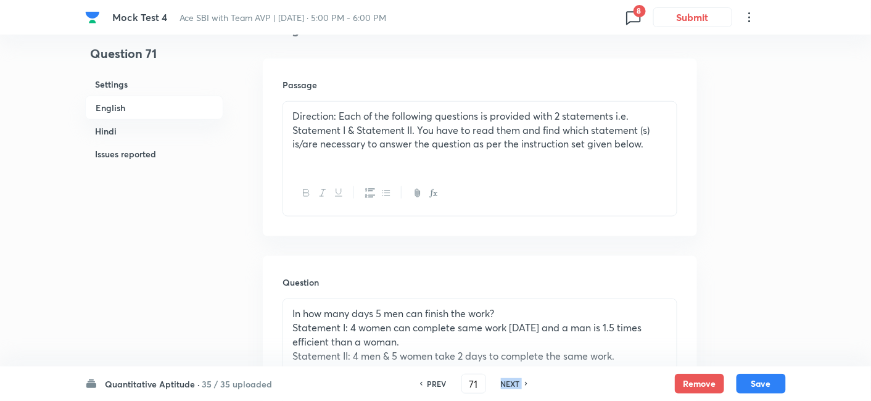
click at [506, 381] on h6 "NEXT" at bounding box center [510, 383] width 19 height 11
type input "72"
checkbox input "false"
checkbox input "true"
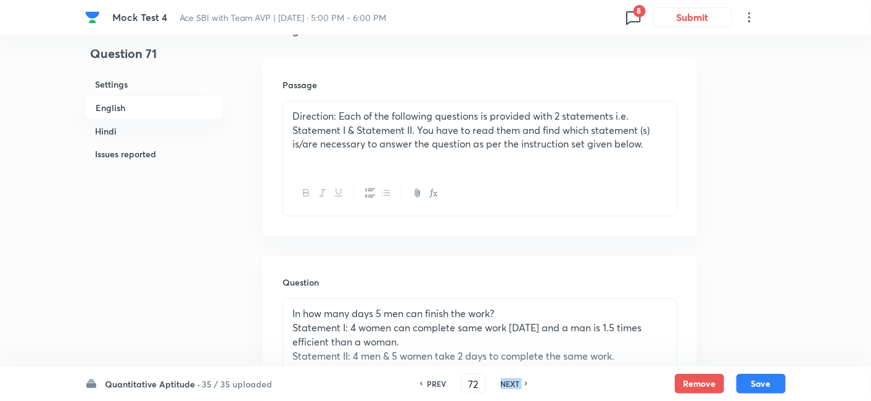
checkbox input "true"
click at [506, 381] on h6 "NEXT" at bounding box center [510, 383] width 19 height 11
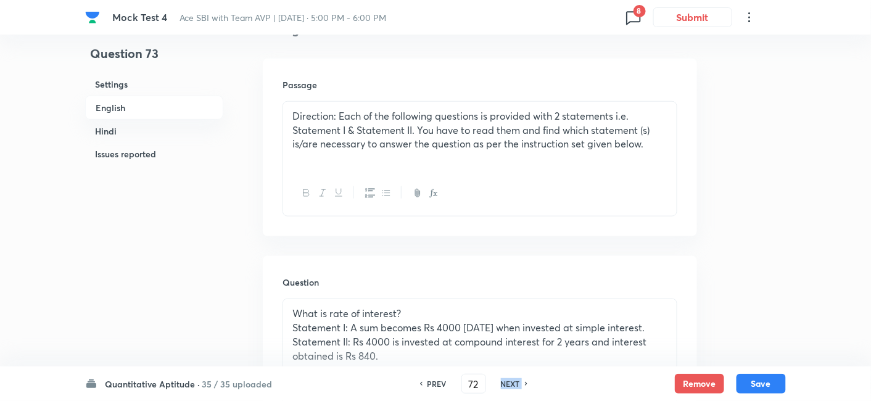
type input "73"
checkbox input "false"
checkbox input "true"
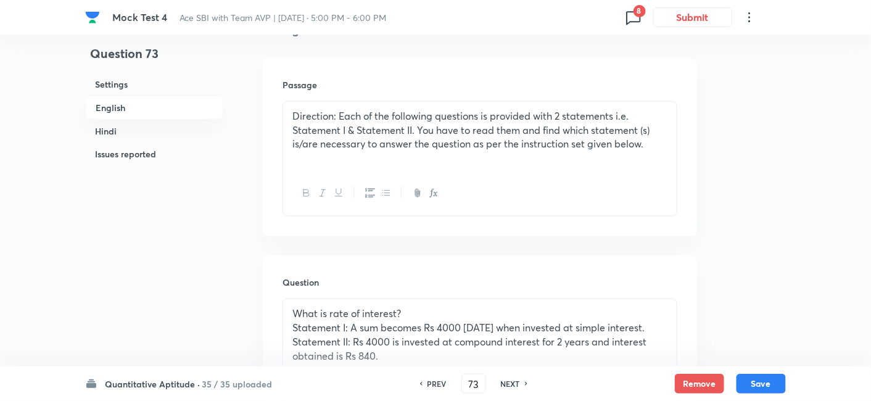
click at [506, 381] on h6 "NEXT" at bounding box center [510, 383] width 19 height 11
type input "74"
checkbox input "false"
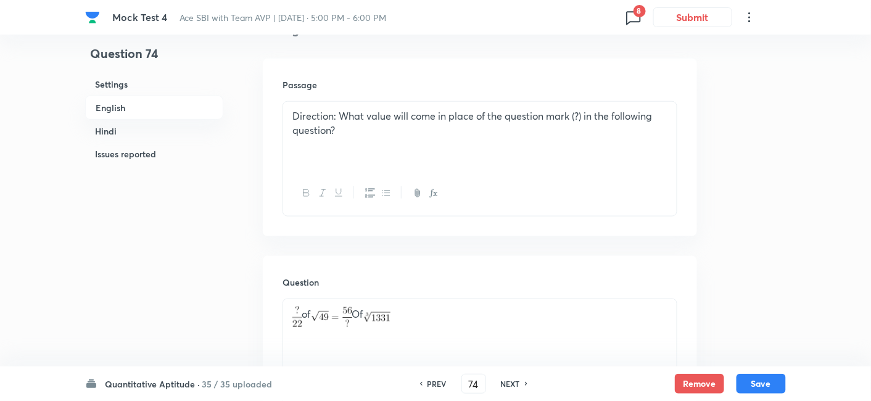
checkbox input "true"
click at [506, 381] on h6 "NEXT" at bounding box center [510, 383] width 19 height 11
type input "75"
checkbox input "true"
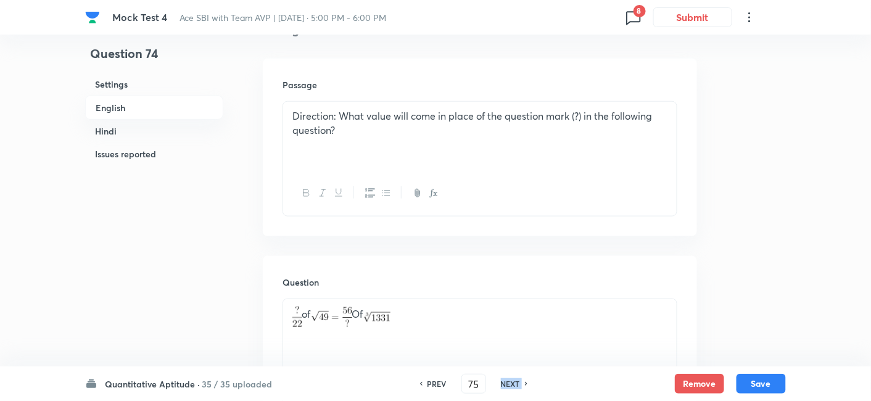
checkbox input "false"
checkbox input "true"
checkbox input "false"
click at [506, 381] on h6 "NEXT" at bounding box center [510, 383] width 19 height 11
type input "76"
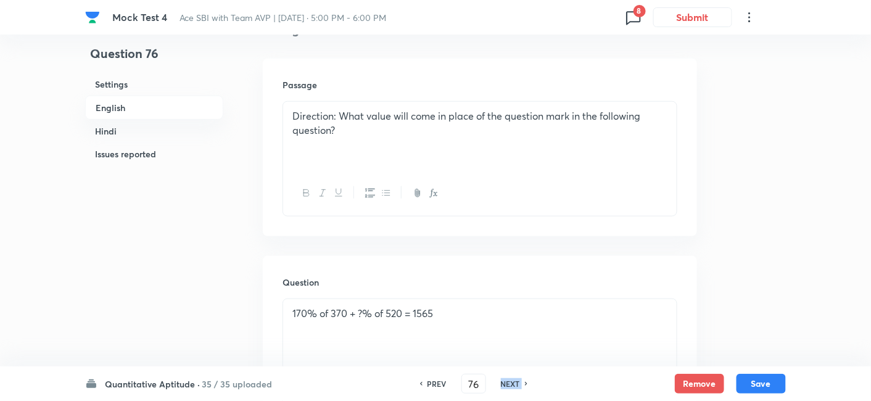
checkbox input "false"
checkbox input "true"
click at [506, 381] on h6 "NEXT" at bounding box center [510, 383] width 19 height 11
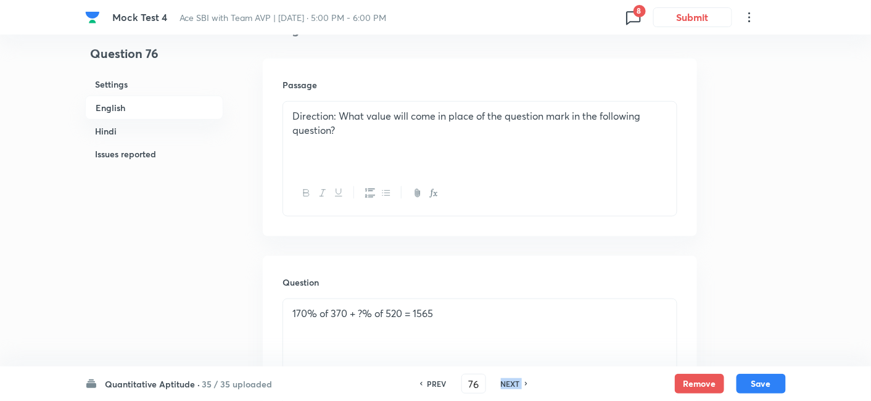
type input "77"
checkbox input "false"
checkbox input "true"
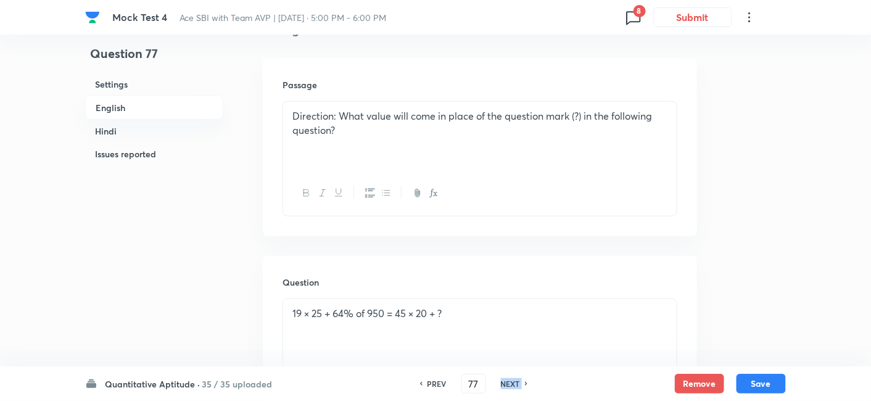
click at [506, 381] on h6 "NEXT" at bounding box center [510, 383] width 19 height 11
type input "78"
checkbox input "false"
checkbox input "true"
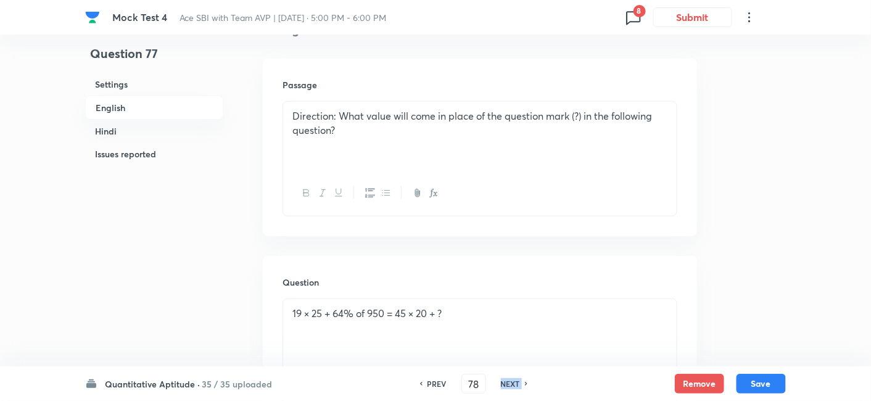
checkbox input "true"
click at [506, 381] on h6 "NEXT" at bounding box center [510, 383] width 19 height 11
type input "79"
checkbox input "false"
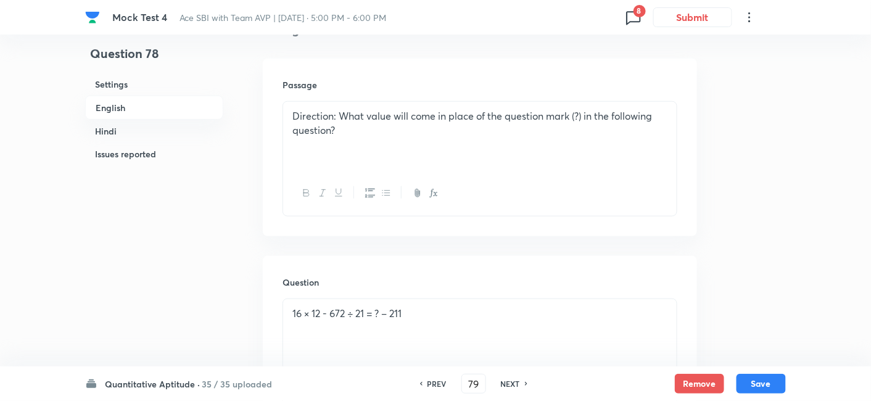
checkbox input "true"
click at [506, 381] on h6 "NEXT" at bounding box center [510, 383] width 19 height 11
type input "80"
checkbox input "false"
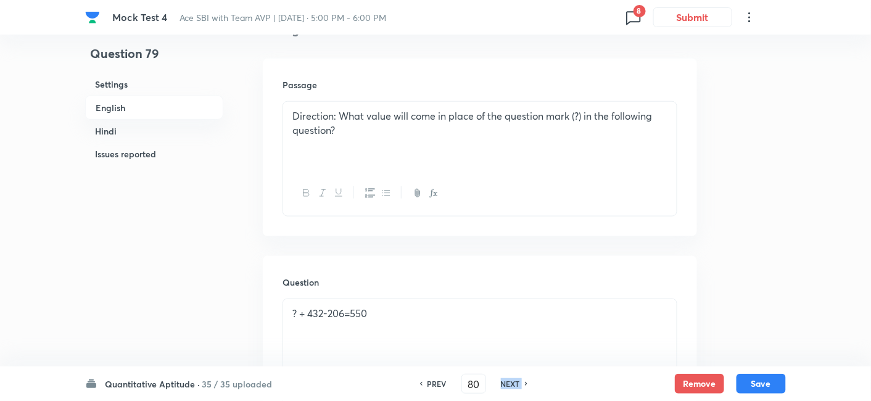
checkbox input "false"
checkbox input "true"
click at [506, 381] on h6 "NEXT" at bounding box center [510, 383] width 19 height 11
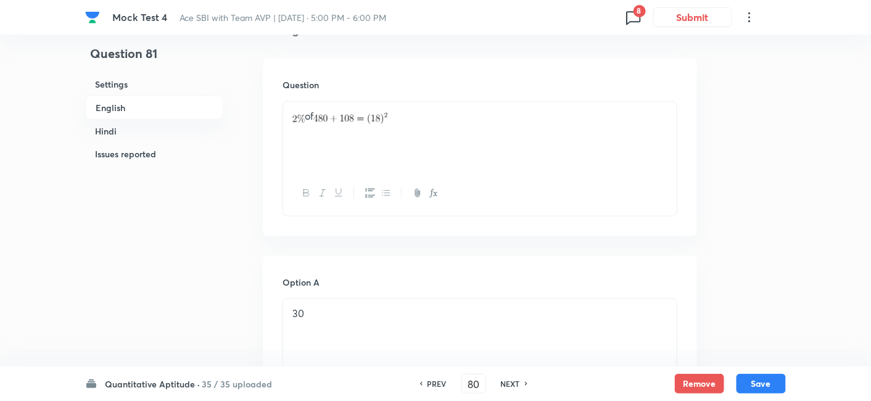
type input "81"
checkbox input "false"
checkbox input "true"
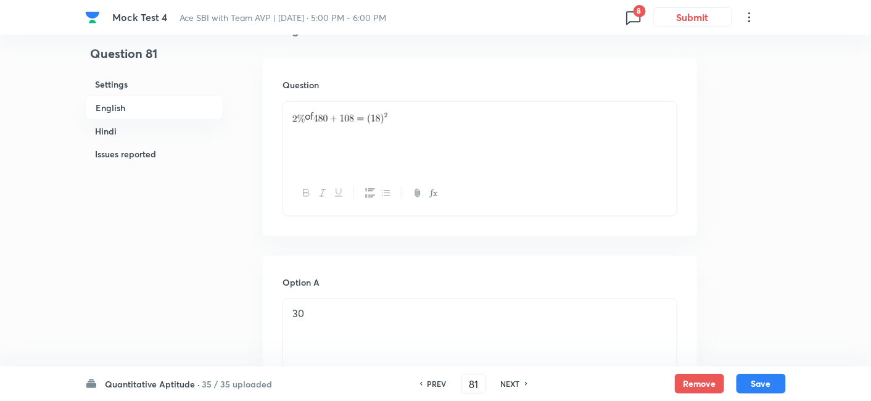
click at [506, 381] on h6 "NEXT" at bounding box center [510, 383] width 19 height 11
type input "82"
checkbox input "false"
checkbox input "true"
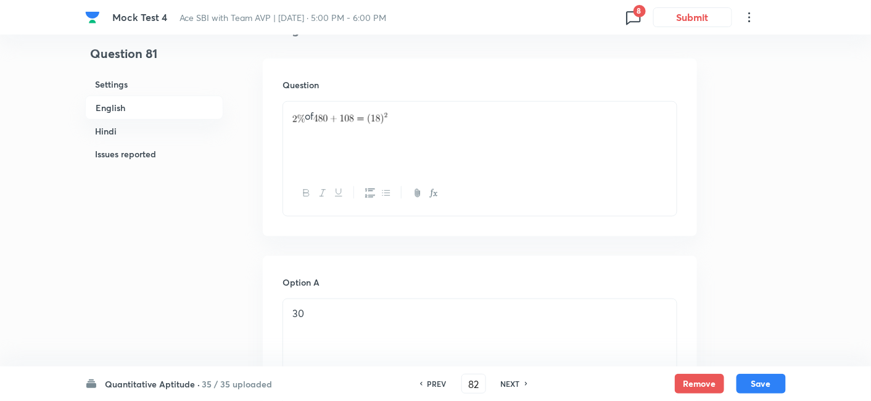
checkbox input "true"
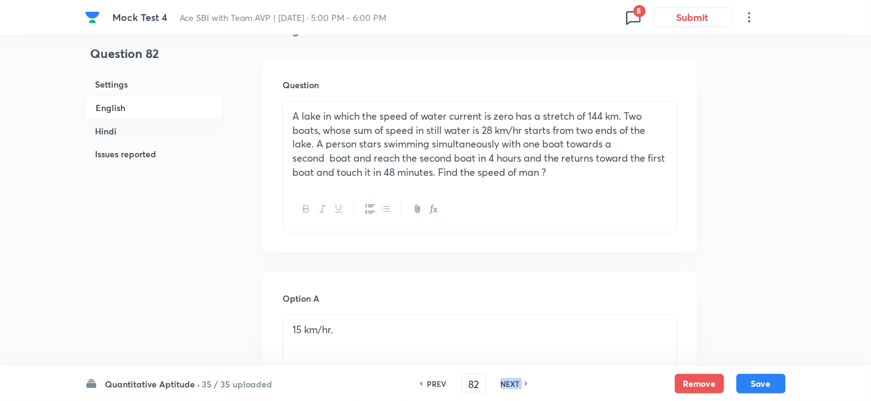
click at [506, 381] on h6 "NEXT" at bounding box center [510, 383] width 19 height 11
type input "83"
checkbox input "true"
checkbox input "false"
checkbox input "true"
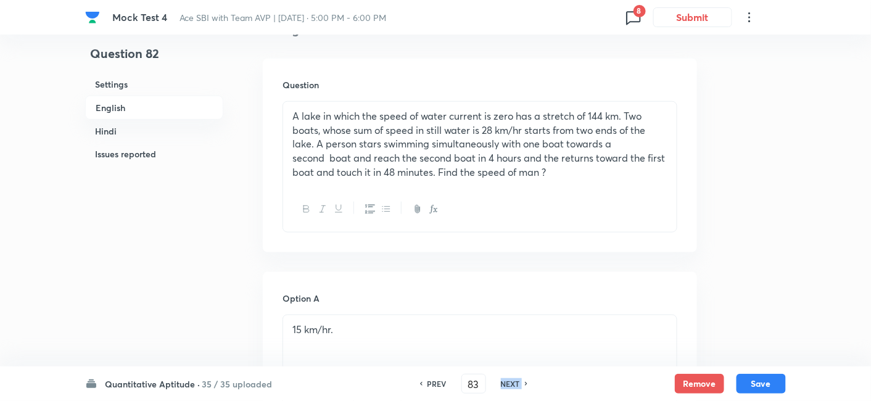
checkbox input "false"
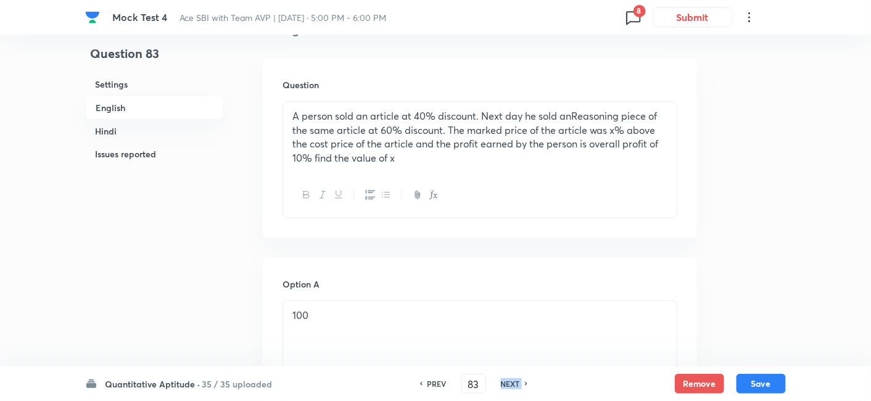
click at [506, 381] on h6 "NEXT" at bounding box center [510, 383] width 19 height 11
type input "84"
checkbox input "true"
click at [506, 381] on h6 "NEXT" at bounding box center [510, 383] width 19 height 11
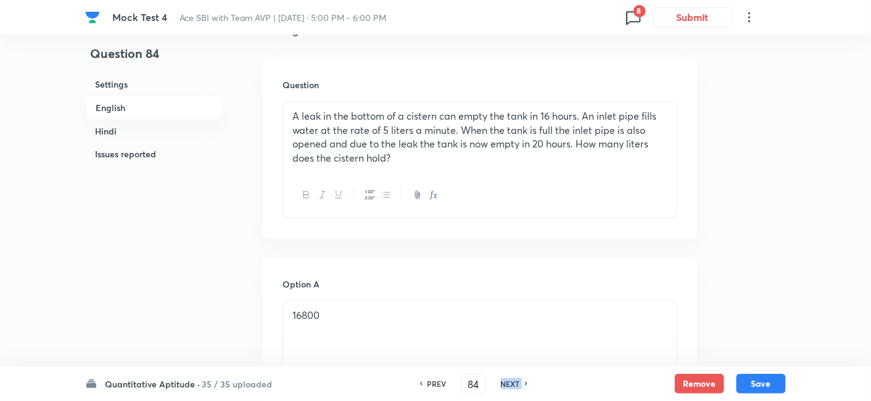
type input "85"
checkbox input "false"
checkbox input "true"
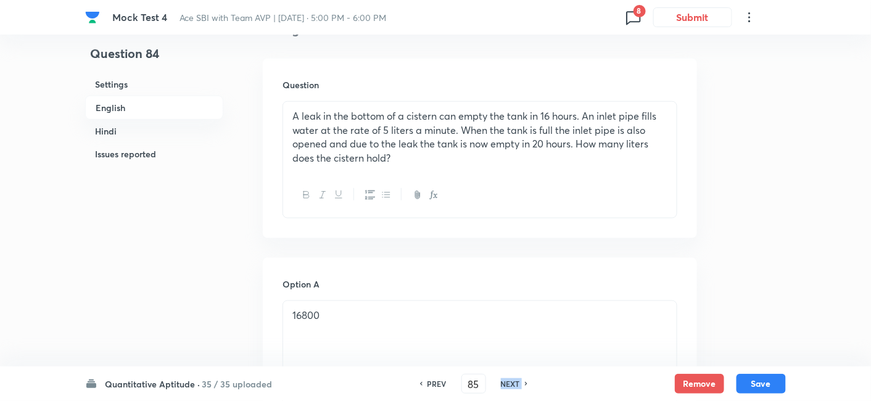
click at [506, 381] on h6 "NEXT" at bounding box center [510, 383] width 19 height 11
type input "86"
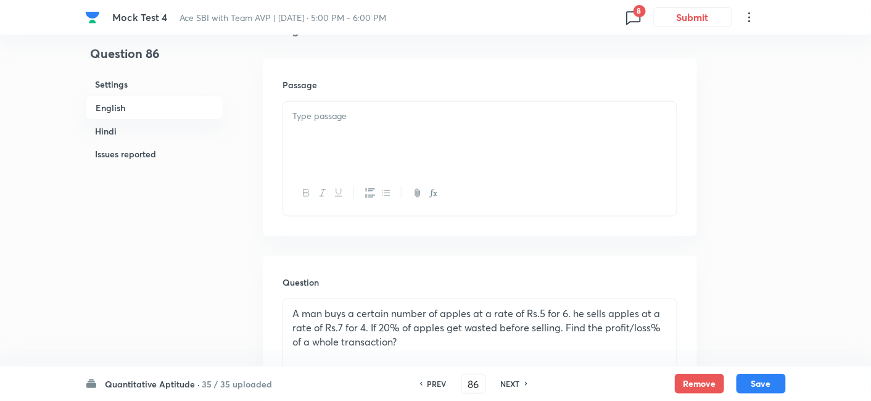
checkbox input "false"
checkbox input "true"
click at [506, 381] on h6 "NEXT" at bounding box center [510, 383] width 19 height 11
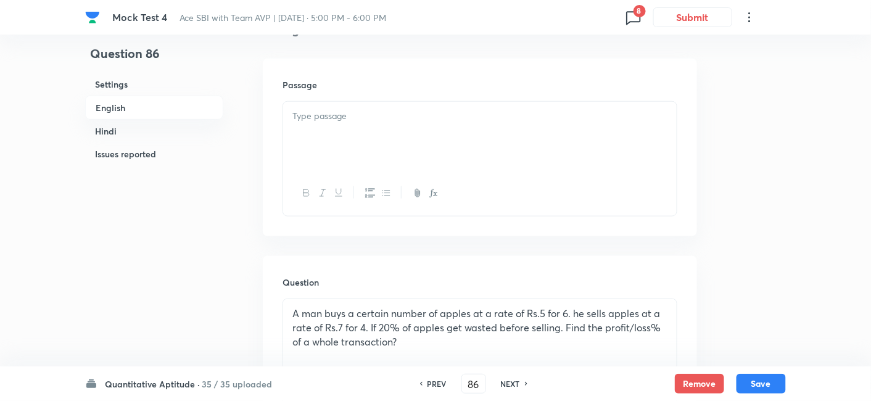
type input "87"
checkbox input "false"
checkbox input "true"
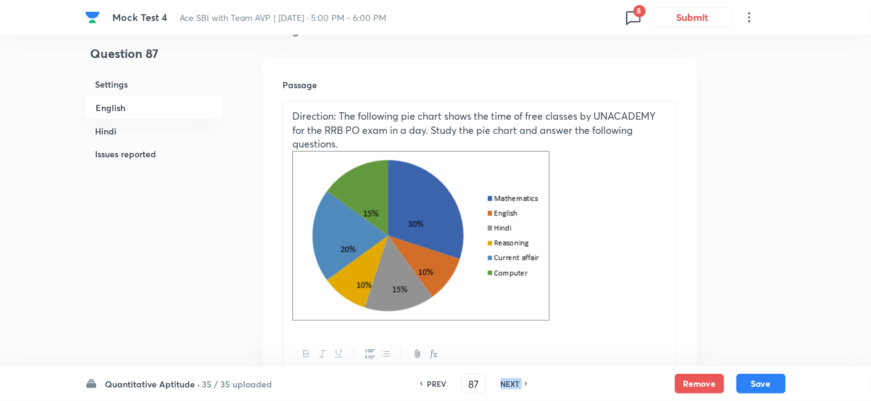
click at [506, 381] on h6 "NEXT" at bounding box center [510, 383] width 19 height 11
type input "88"
checkbox input "false"
checkbox input "true"
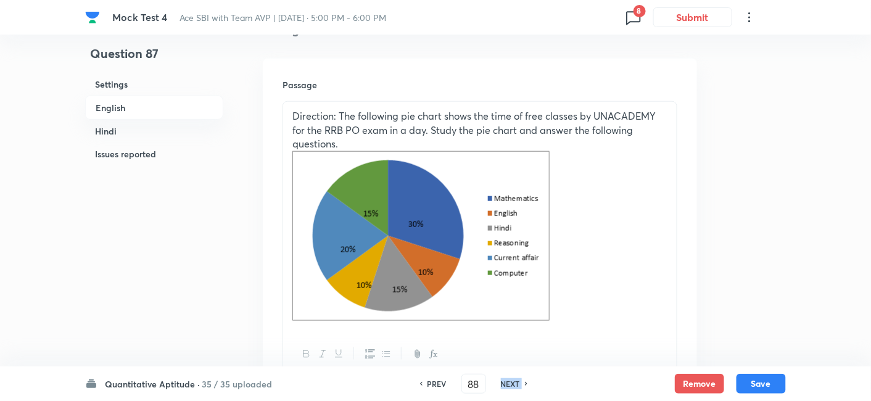
checkbox input "true"
click at [506, 381] on h6 "NEXT" at bounding box center [510, 383] width 19 height 11
type input "89"
checkbox input "false"
checkbox input "true"
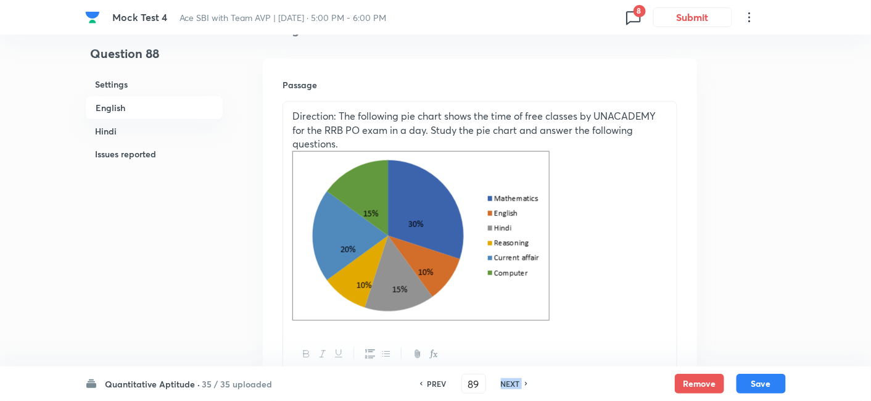
checkbox input "false"
checkbox input "true"
click at [506, 381] on h6 "NEXT" at bounding box center [510, 383] width 19 height 11
type input "90"
checkbox input "false"
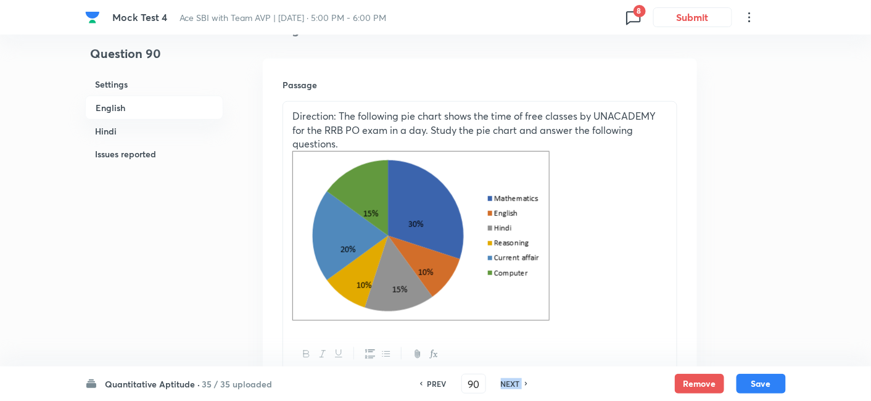
checkbox input "false"
checkbox input "true"
click at [506, 381] on h6 "NEXT" at bounding box center [510, 383] width 19 height 11
type input "91"
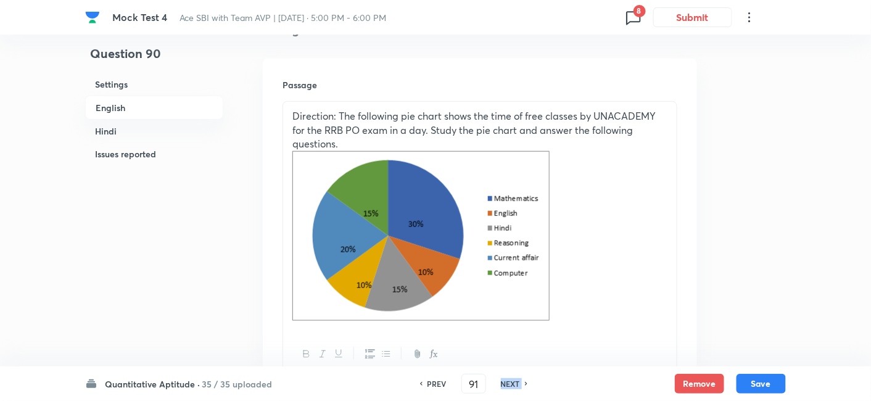
checkbox input "false"
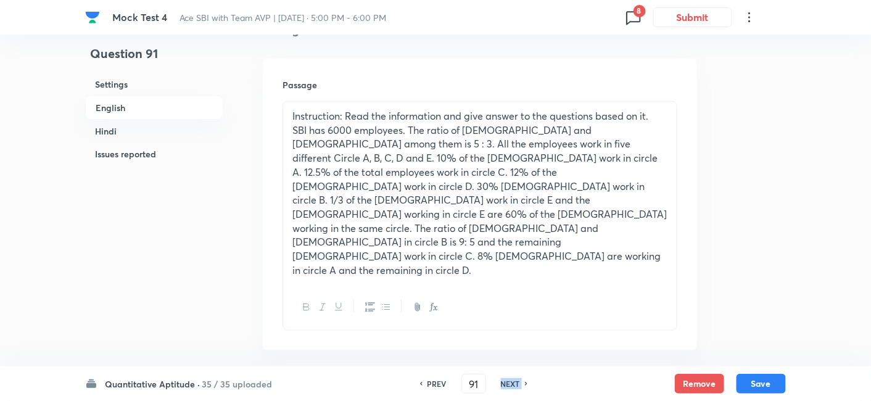
checkbox input "true"
click at [506, 381] on h6 "NEXT" at bounding box center [510, 383] width 19 height 11
type input "92"
checkbox input "false"
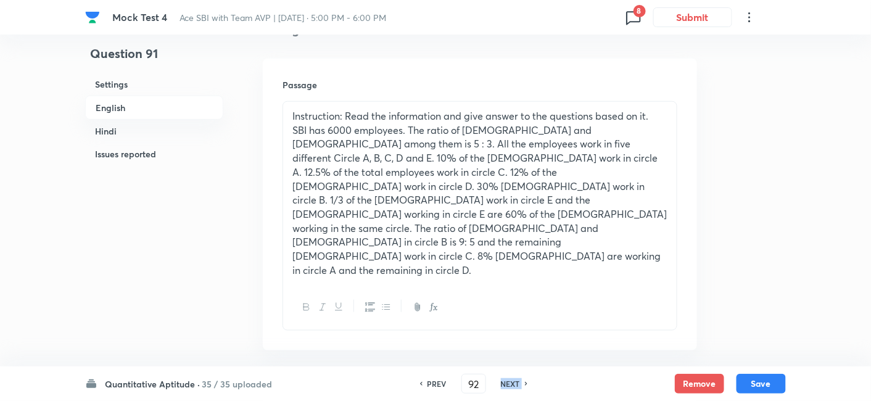
checkbox input "false"
checkbox input "true"
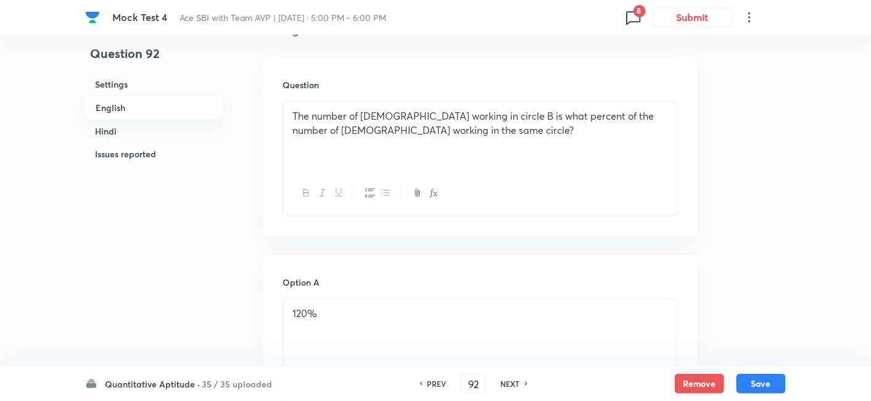
click at [506, 381] on h6 "NEXT" at bounding box center [510, 383] width 19 height 11
type input "93"
checkbox input "false"
checkbox input "true"
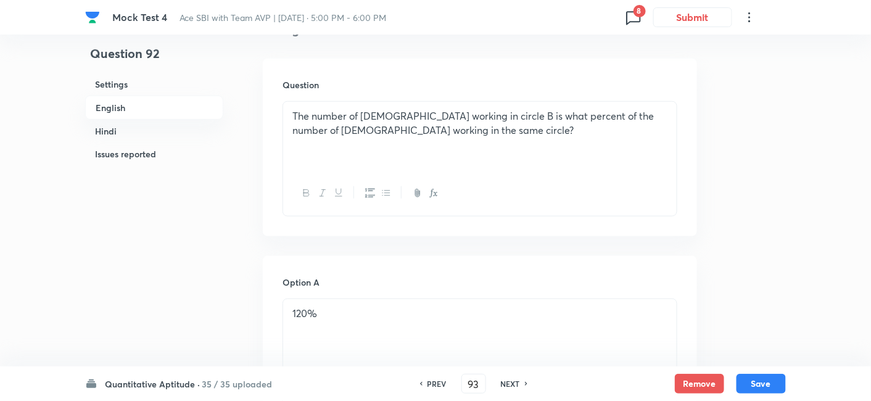
checkbox input "true"
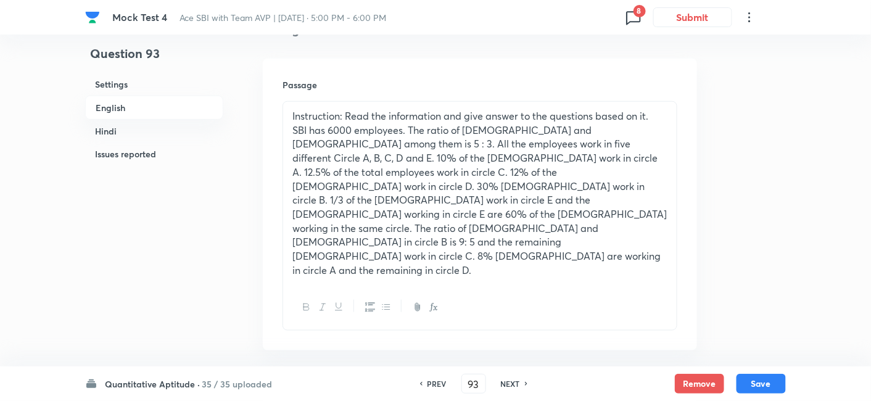
click at [506, 381] on h6 "NEXT" at bounding box center [510, 383] width 19 height 11
type input "94"
checkbox input "false"
checkbox input "true"
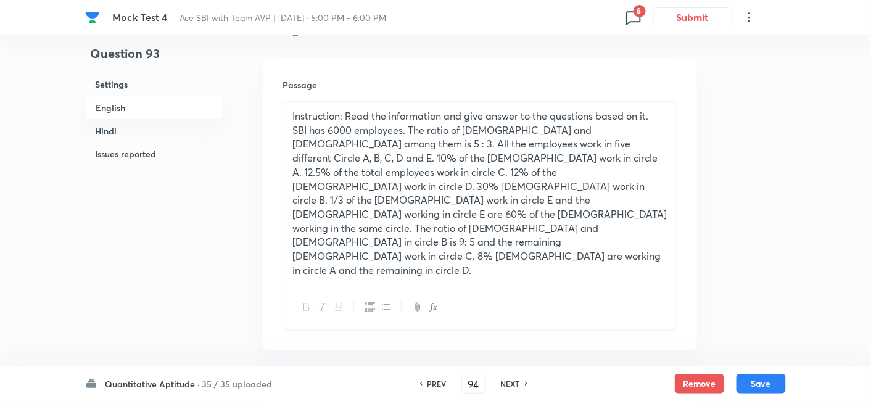
checkbox input "true"
click at [506, 381] on h6 "NEXT" at bounding box center [510, 383] width 19 height 11
type input "95"
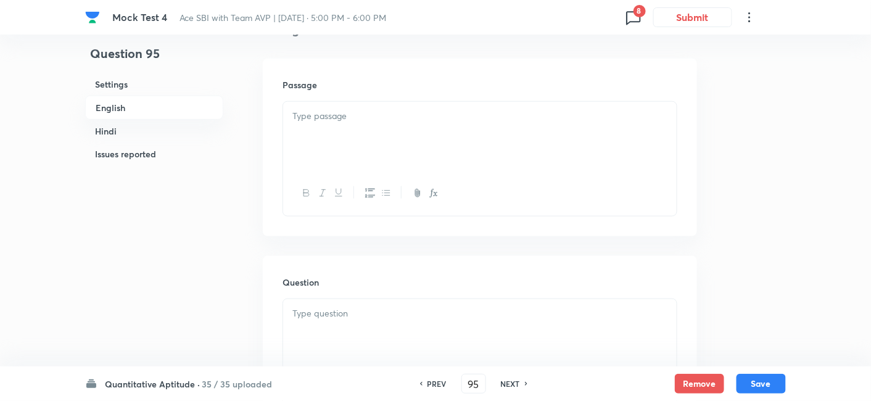
checkbox input "false"
checkbox input "true"
click at [506, 381] on h6 "NEXT" at bounding box center [510, 383] width 19 height 11
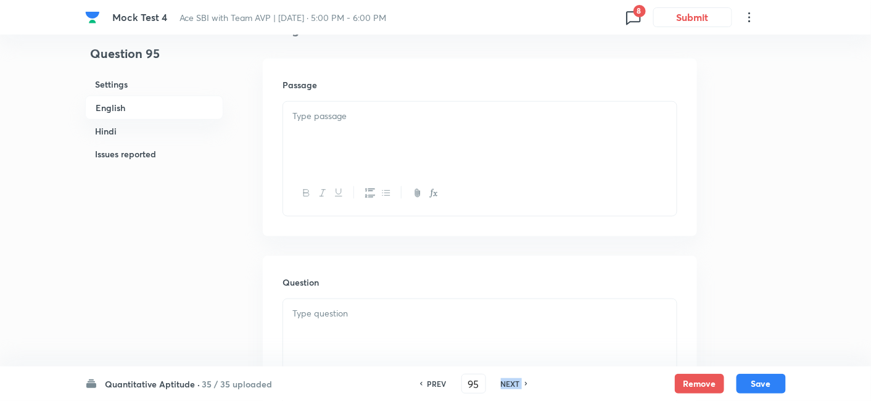
type input "96"
checkbox input "false"
checkbox input "true"
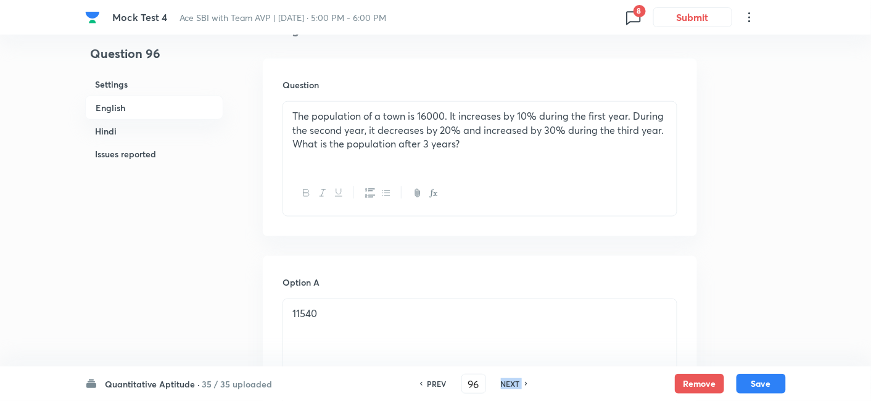
click at [506, 381] on h6 "NEXT" at bounding box center [510, 383] width 19 height 11
type input "97"
checkbox input "false"
checkbox input "true"
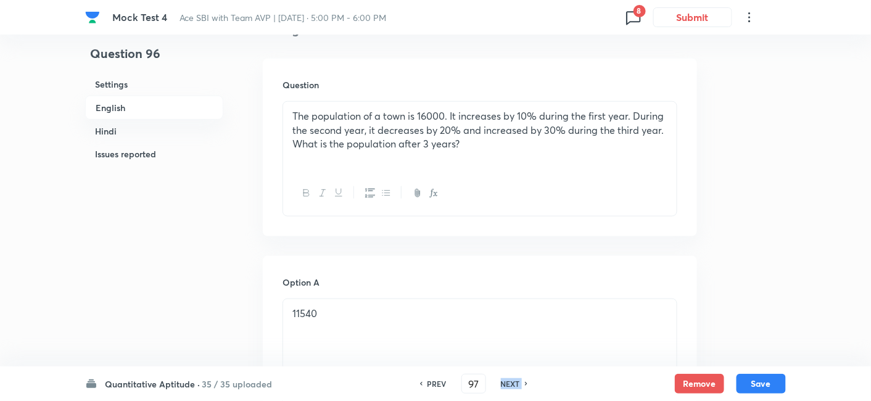
checkbox input "true"
click at [506, 381] on h6 "NEXT" at bounding box center [510, 383] width 19 height 11
type input "98"
checkbox input "false"
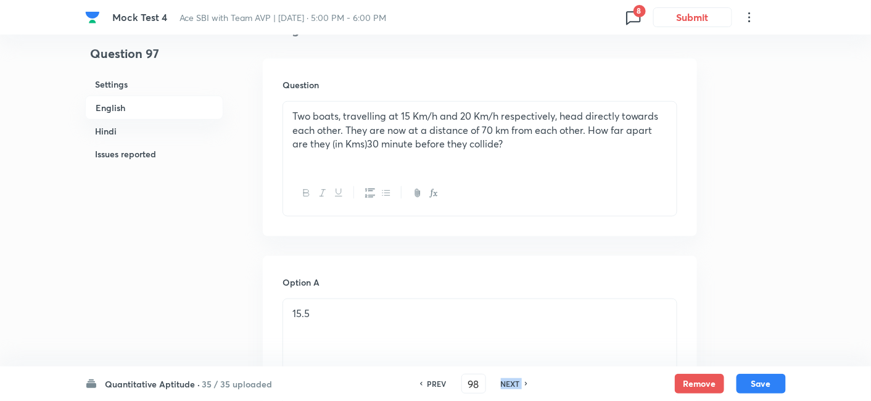
checkbox input "true"
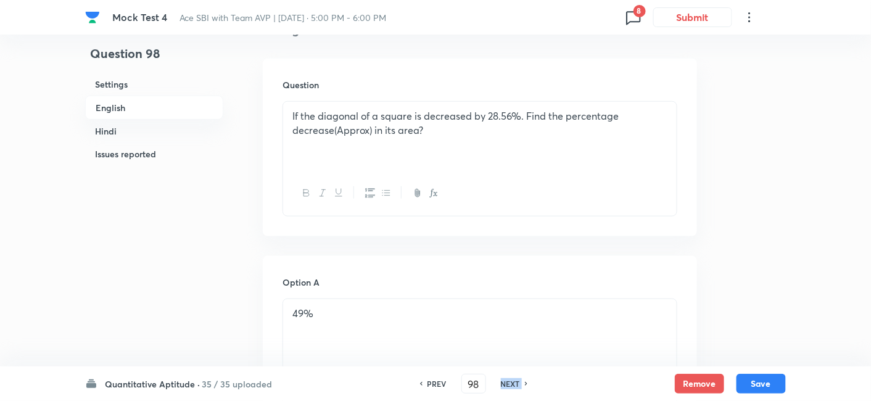
click at [506, 381] on h6 "NEXT" at bounding box center [510, 383] width 19 height 11
type input "99"
checkbox input "false"
checkbox input "true"
checkbox input "false"
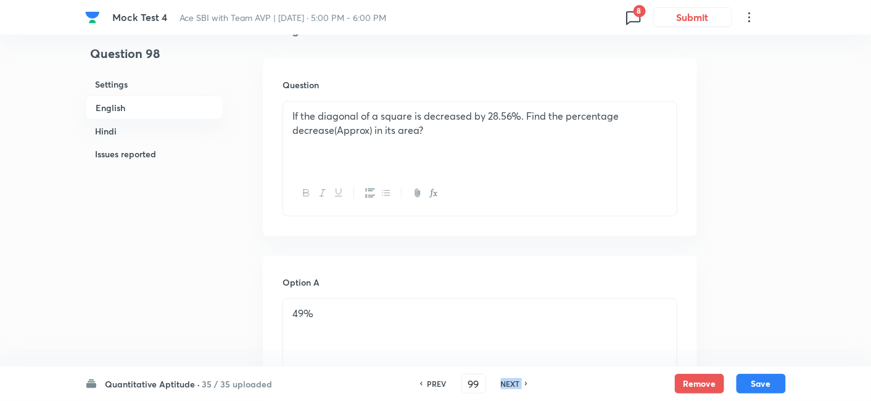
checkbox input "true"
click at [506, 381] on h6 "NEXT" at bounding box center [510, 383] width 19 height 11
type input "100"
checkbox input "true"
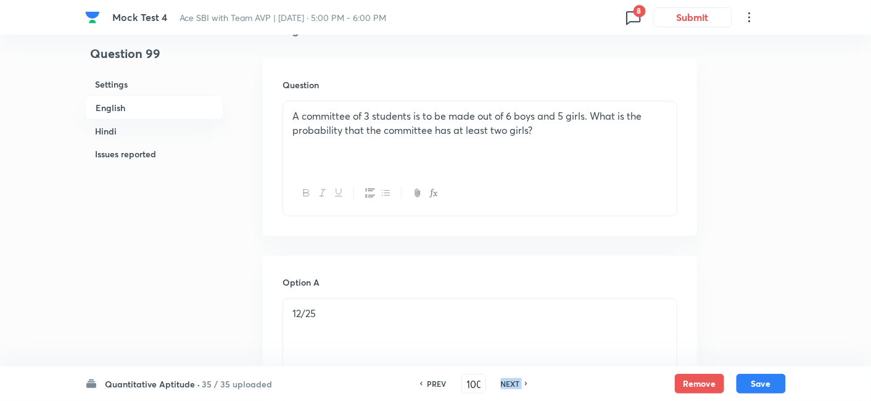
click at [506, 381] on h6 "NEXT" at bounding box center [510, 383] width 19 height 11
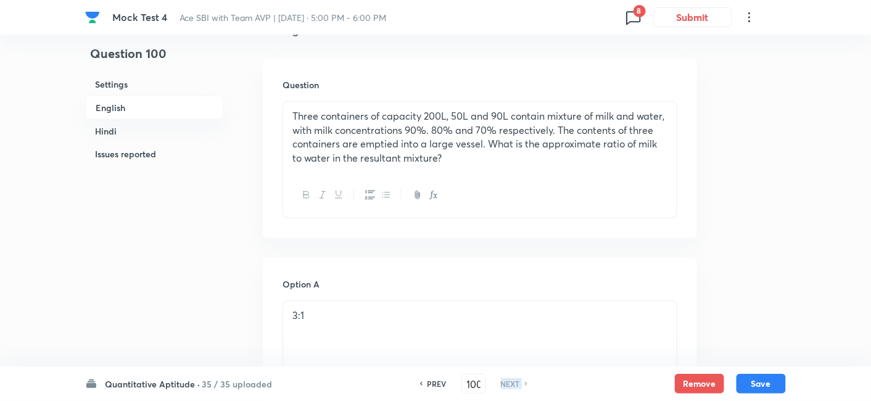
click at [506, 381] on h6 "NEXT" at bounding box center [510, 383] width 19 height 11
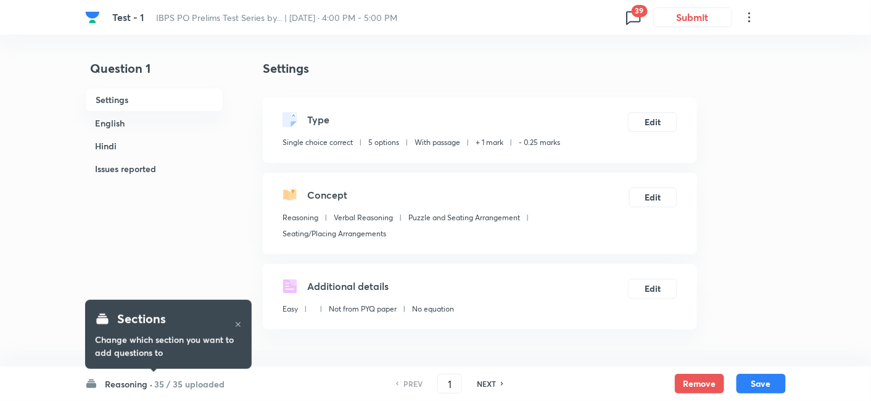
click at [205, 386] on h6 "35 / 35 uploaded" at bounding box center [189, 384] width 70 height 13
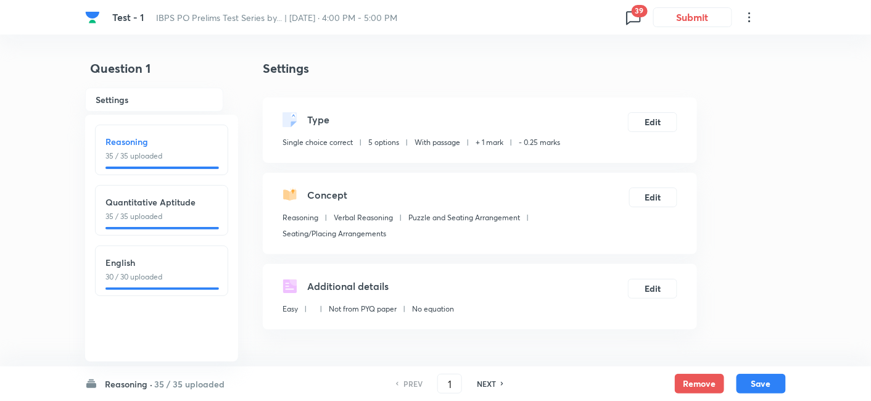
click at [181, 209] on div "Quantitative Aptitude 35 / 35 uploaded" at bounding box center [161, 209] width 112 height 27
type input "36"
checkbox input "false"
checkbox input "true"
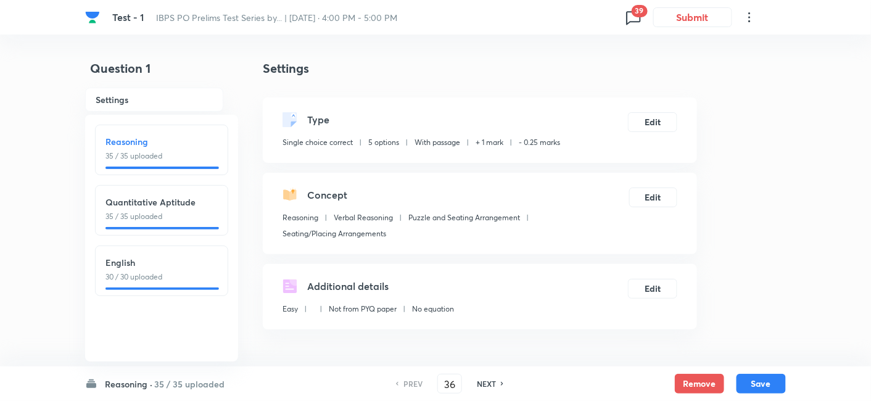
checkbox input "true"
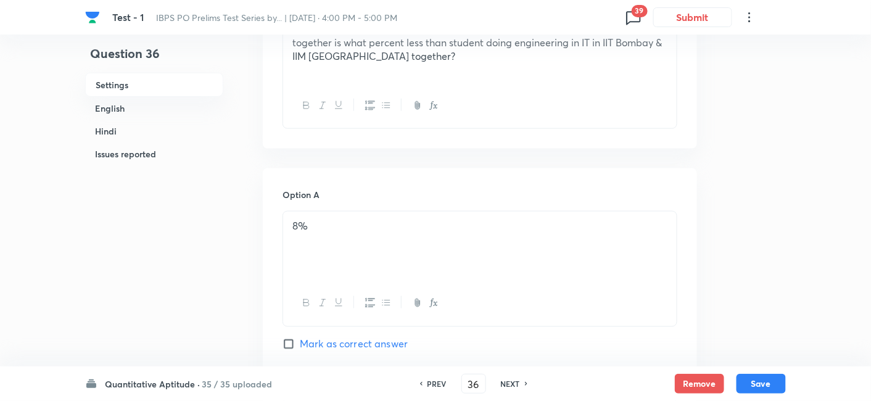
scroll to position [430, 0]
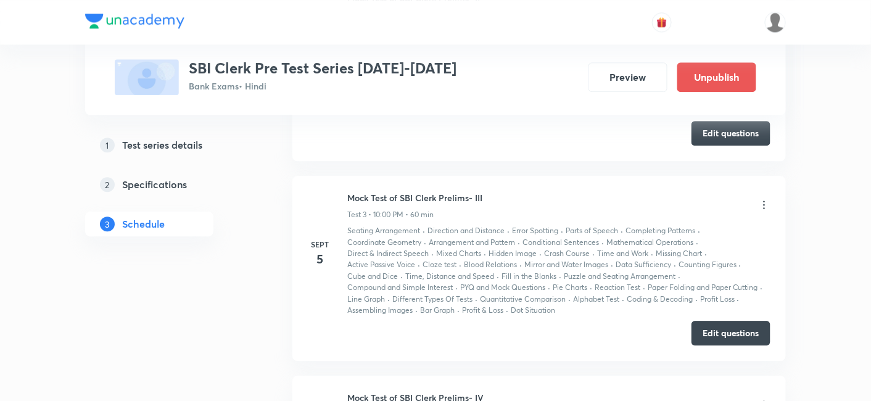
scroll to position [974, 0]
click at [732, 334] on button "Edit questions" at bounding box center [730, 332] width 79 height 25
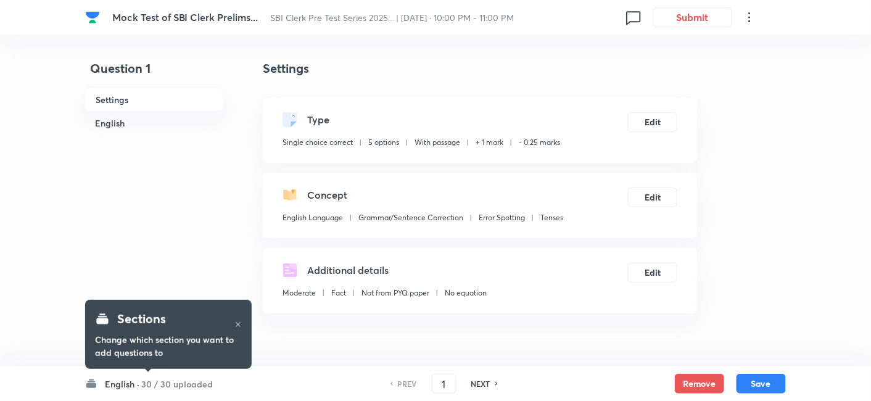
click at [178, 383] on h6 "30 / 30 uploaded" at bounding box center [177, 384] width 72 height 13
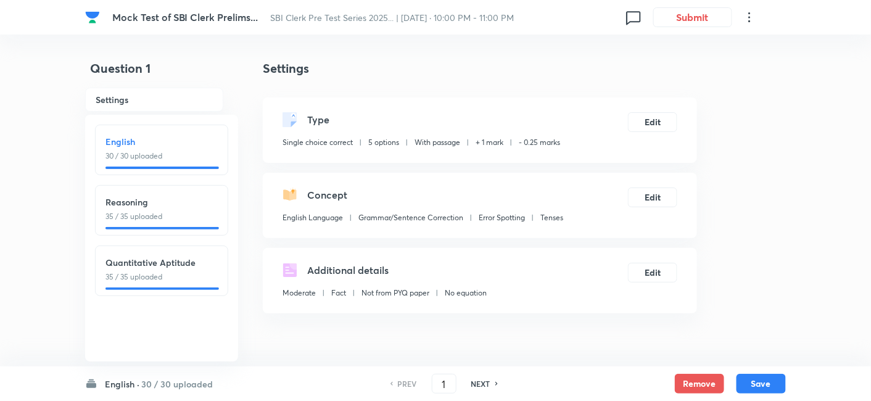
click at [178, 288] on div at bounding box center [161, 288] width 113 height 2
type input "66"
checkbox input "false"
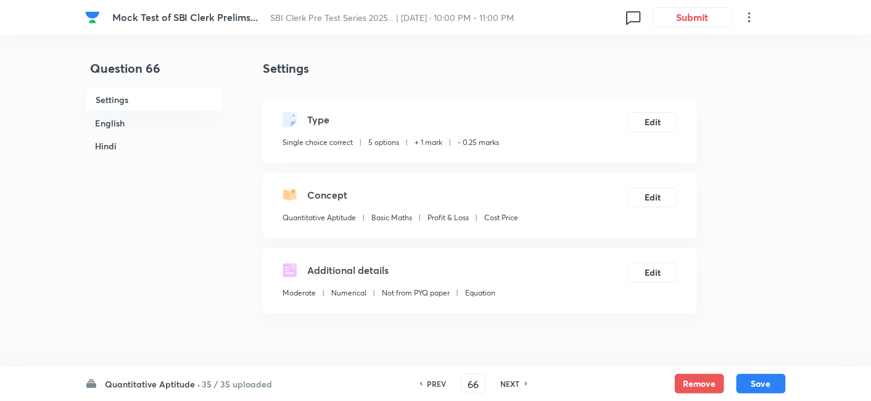
checkbox input "true"
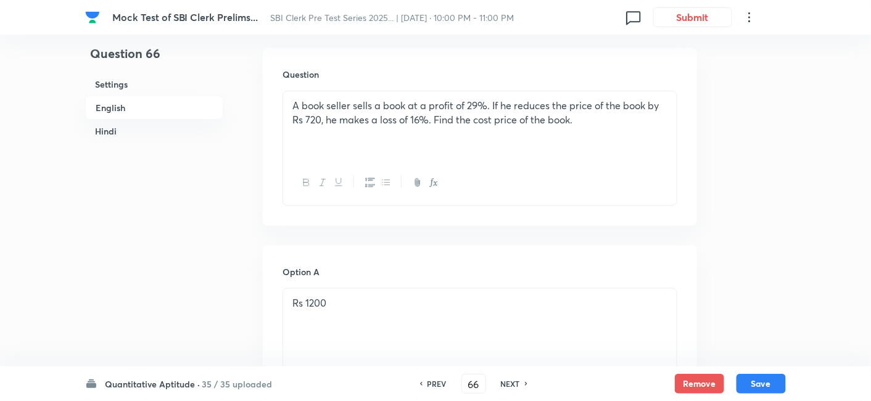
scroll to position [352, 0]
click at [510, 384] on h6 "NEXT" at bounding box center [510, 383] width 19 height 11
type input "67"
checkbox input "false"
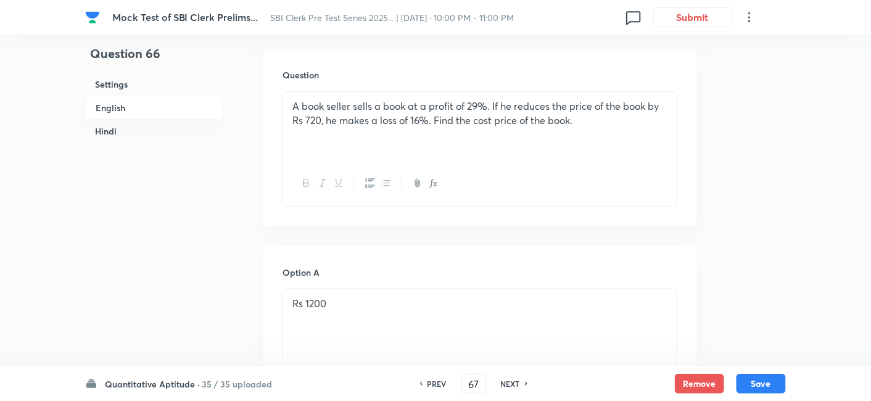
checkbox input "true"
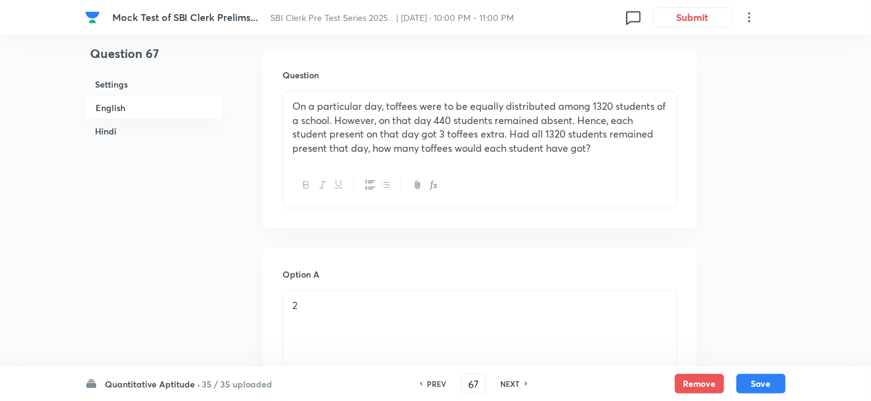
click at [510, 384] on h6 "NEXT" at bounding box center [510, 383] width 19 height 11
type input "68"
checkbox input "false"
checkbox input "true"
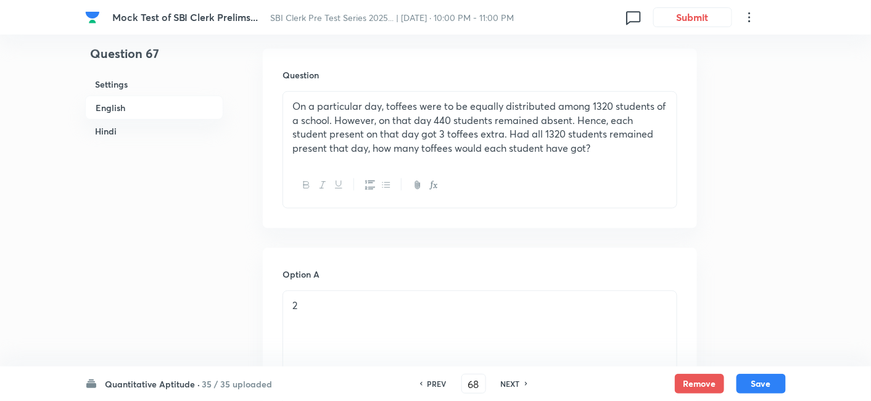
checkbox input "true"
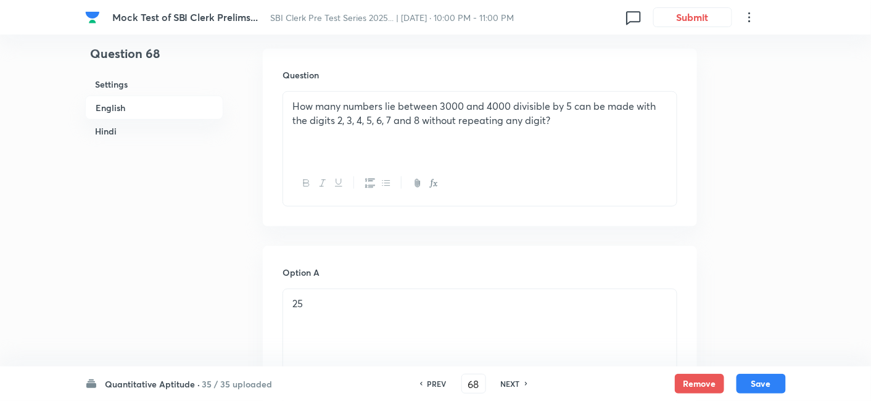
click at [510, 384] on h6 "NEXT" at bounding box center [510, 383] width 19 height 11
type input "69"
checkbox input "false"
checkbox input "true"
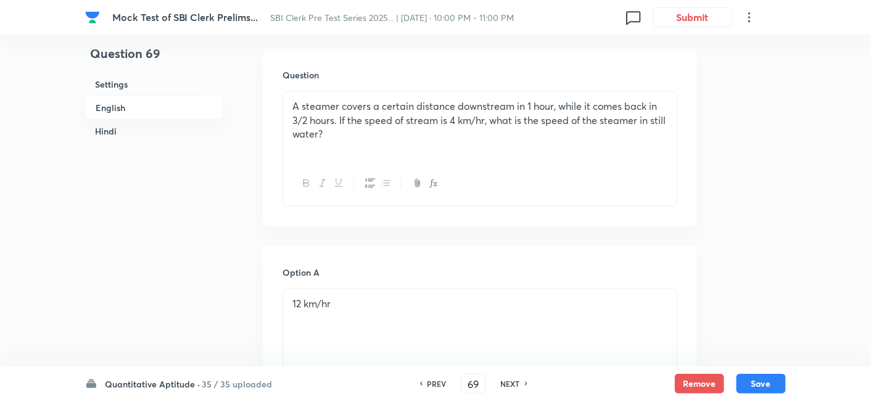
checkbox input "true"
click at [510, 384] on h6 "NEXT" at bounding box center [510, 383] width 19 height 11
type input "70"
checkbox input "false"
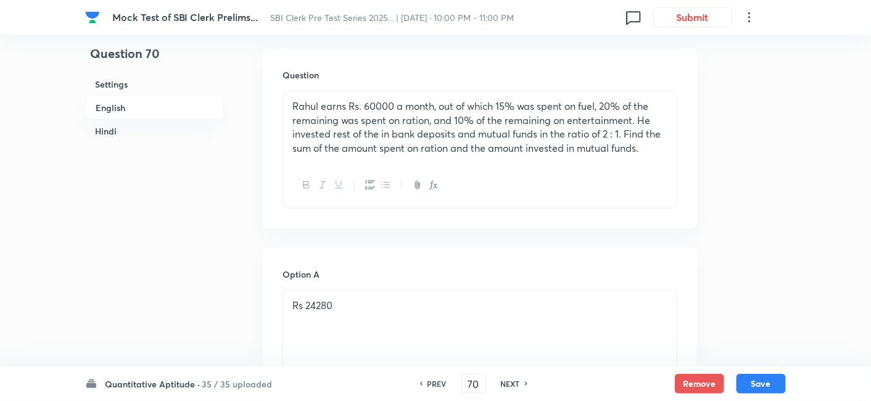
checkbox input "true"
click at [510, 384] on h6 "NEXT" at bounding box center [510, 383] width 19 height 11
type input "71"
checkbox input "false"
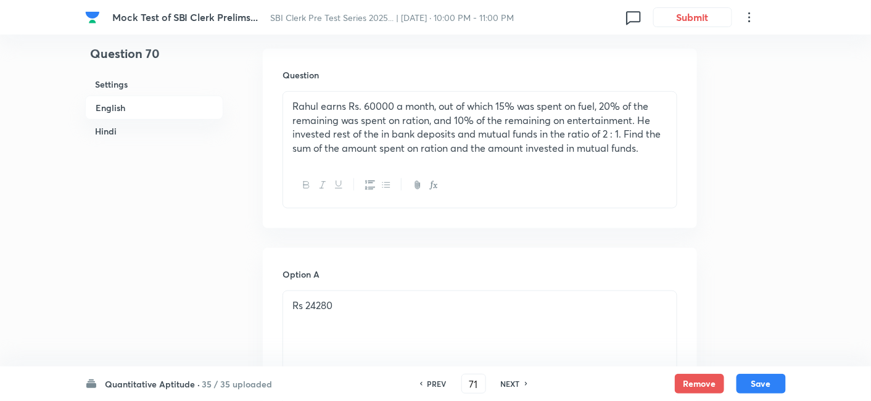
checkbox input "false"
checkbox input "true"
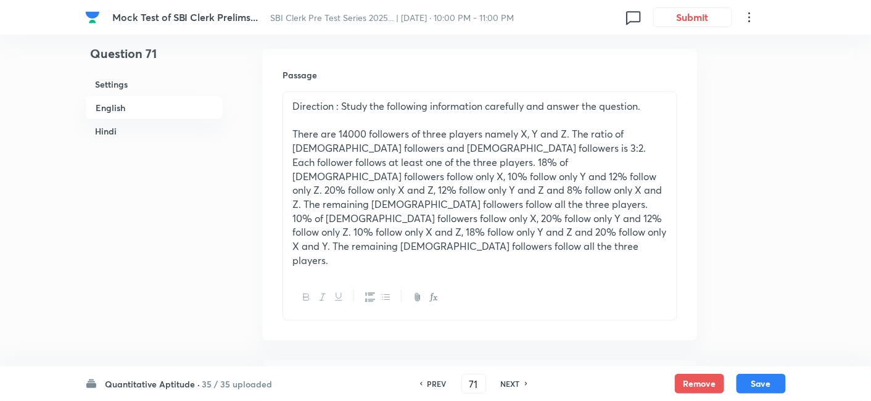
click at [510, 384] on h6 "NEXT" at bounding box center [510, 383] width 19 height 11
type input "72"
checkbox input "false"
checkbox input "true"
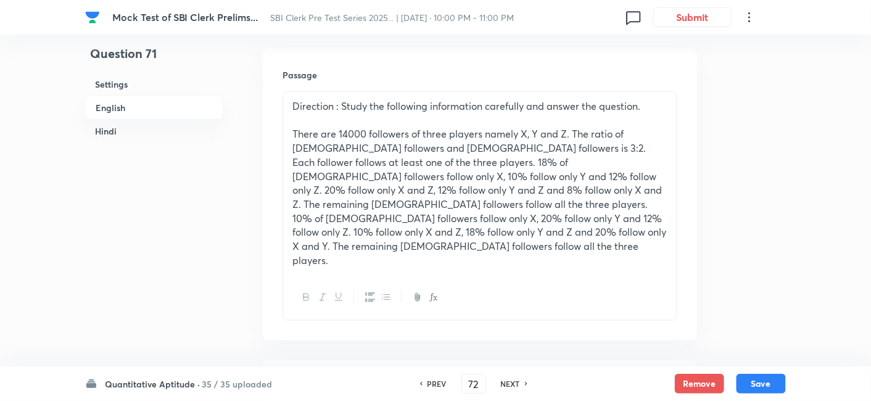
checkbox input "true"
click at [510, 384] on h6 "NEXT" at bounding box center [510, 383] width 19 height 11
type input "73"
checkbox input "false"
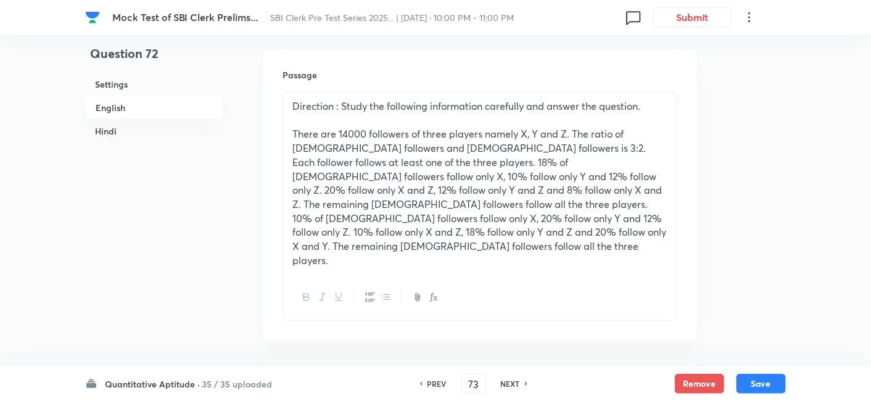
checkbox input "true"
click at [510, 384] on h6 "NEXT" at bounding box center [510, 383] width 19 height 11
type input "74"
checkbox input "false"
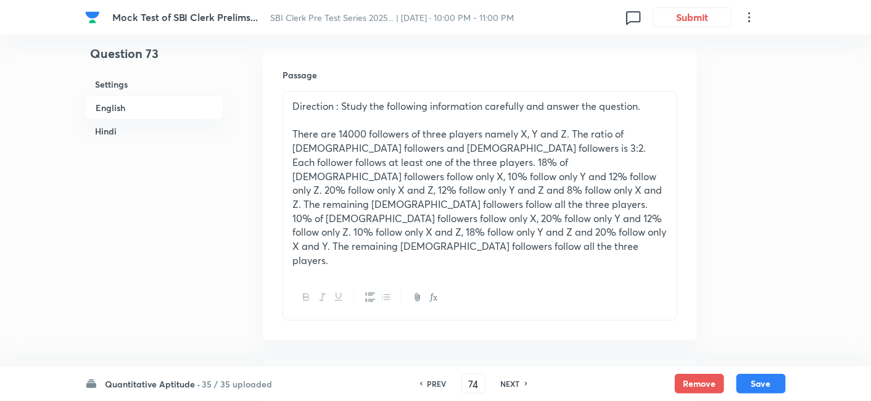
checkbox input "false"
checkbox input "true"
click at [510, 384] on h6 "NEXT" at bounding box center [510, 383] width 19 height 11
type input "75"
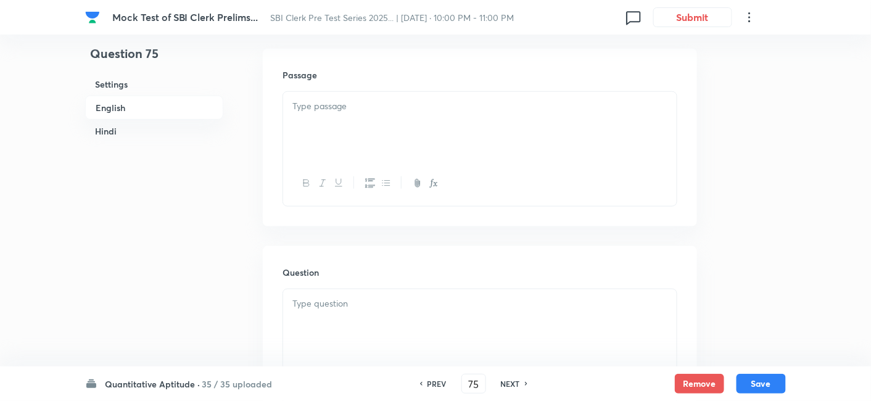
checkbox input "false"
checkbox input "true"
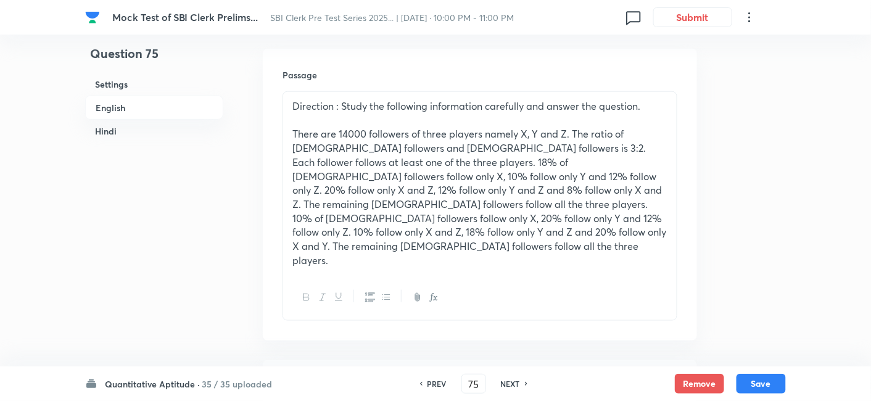
click at [510, 384] on h6 "NEXT" at bounding box center [510, 383] width 19 height 11
type input "76"
checkbox input "false"
checkbox input "true"
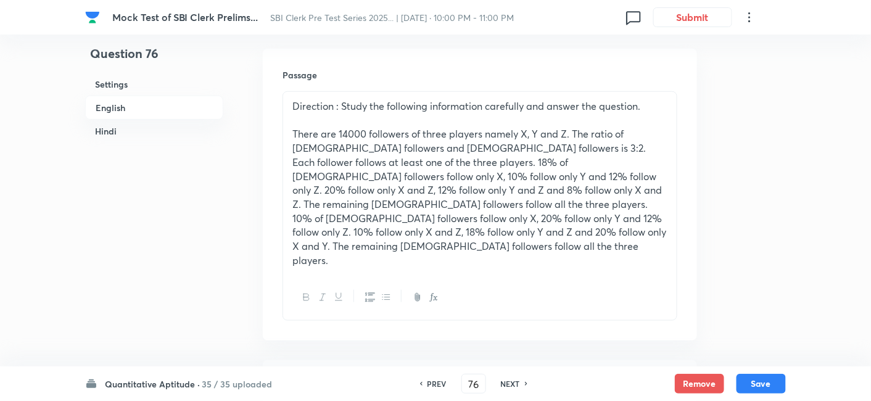
checkbox input "true"
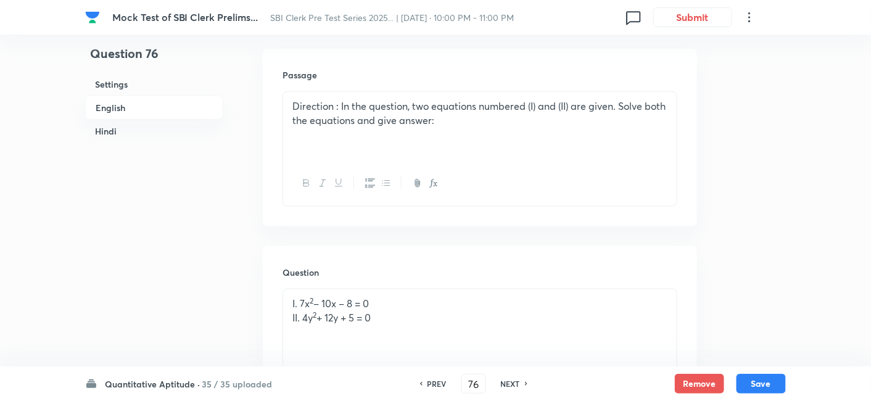
click at [510, 384] on h6 "NEXT" at bounding box center [510, 383] width 19 height 11
type input "77"
checkbox input "false"
checkbox input "true"
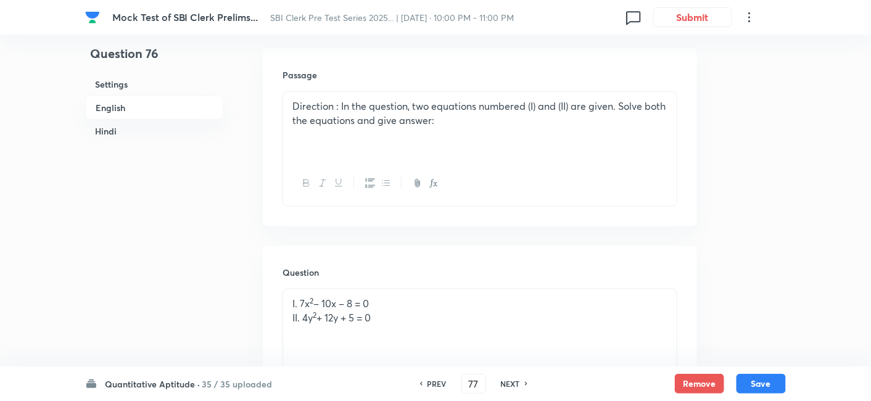
checkbox input "true"
click at [510, 384] on h6 "NEXT" at bounding box center [510, 383] width 19 height 11
type input "78"
checkbox input "false"
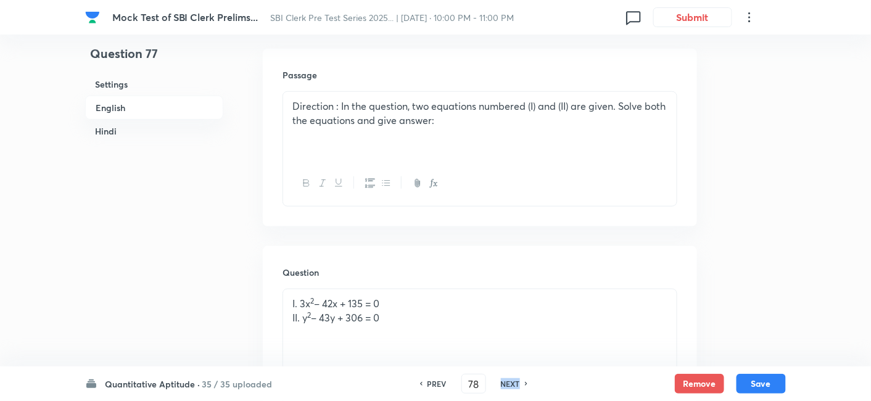
checkbox input "true"
click at [510, 384] on h6 "NEXT" at bounding box center [510, 383] width 19 height 11
type input "79"
checkbox input "false"
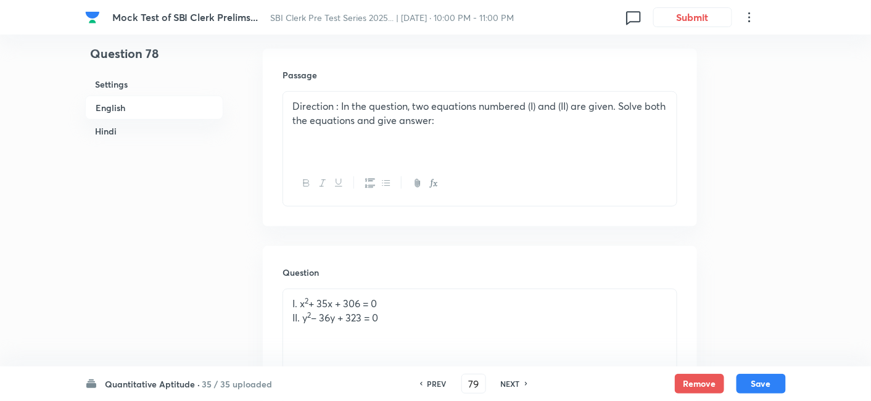
checkbox input "false"
checkbox input "true"
click at [510, 384] on h6 "NEXT" at bounding box center [510, 383] width 19 height 11
type input "80"
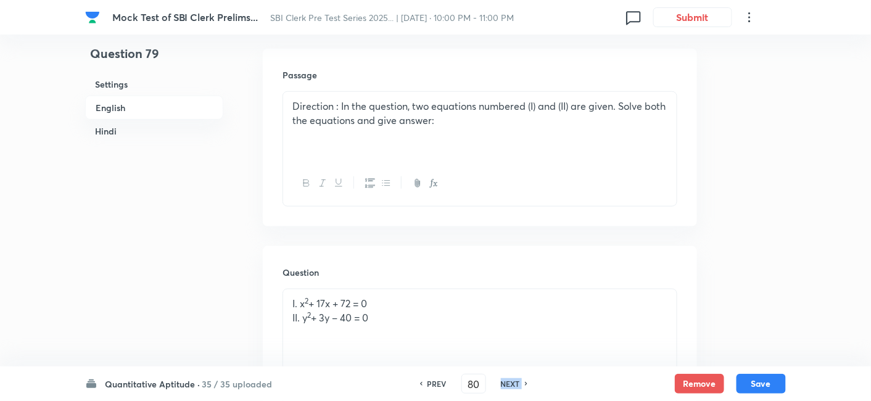
checkbox input "false"
checkbox input "true"
click at [510, 384] on h6 "NEXT" at bounding box center [510, 383] width 19 height 11
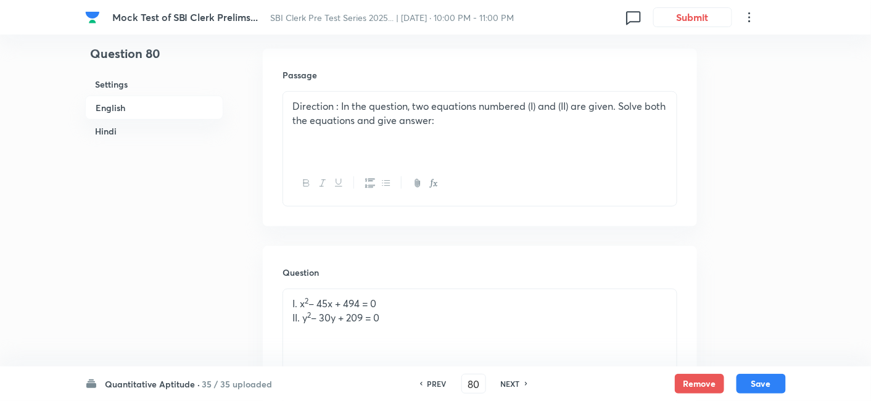
type input "81"
checkbox input "false"
checkbox input "true"
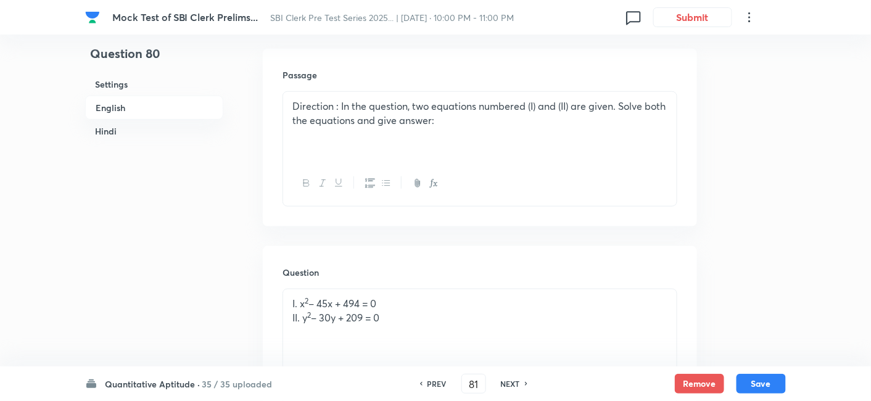
click at [510, 384] on h6 "NEXT" at bounding box center [510, 383] width 19 height 11
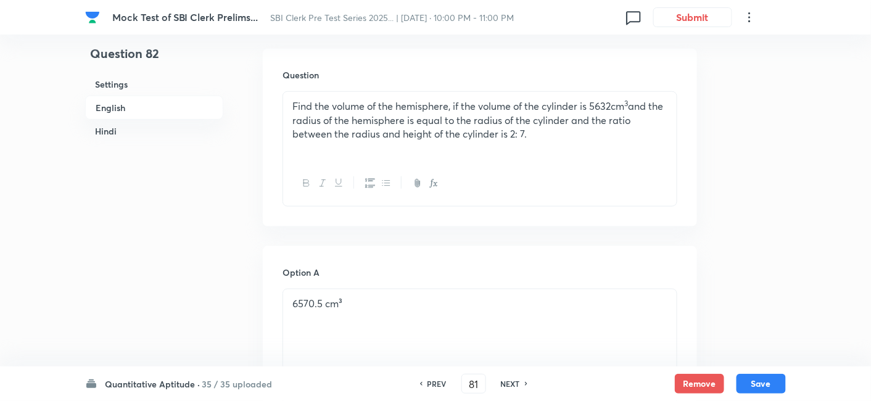
type input "82"
checkbox input "false"
checkbox input "true"
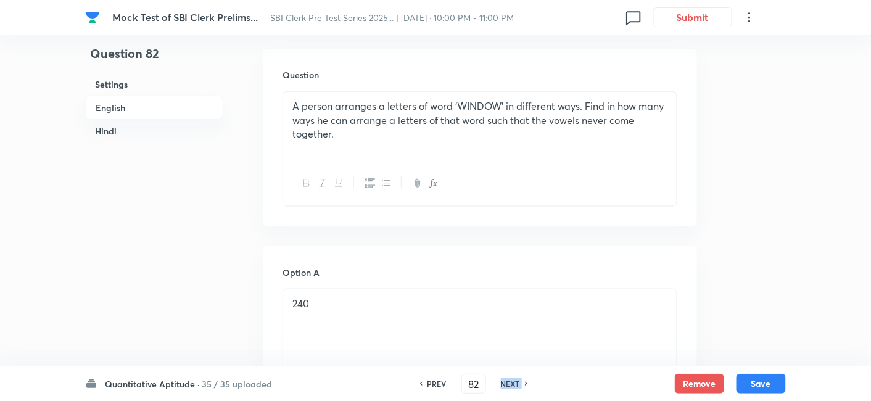
click at [510, 384] on h6 "NEXT" at bounding box center [510, 383] width 19 height 11
type input "83"
checkbox input "false"
checkbox input "true"
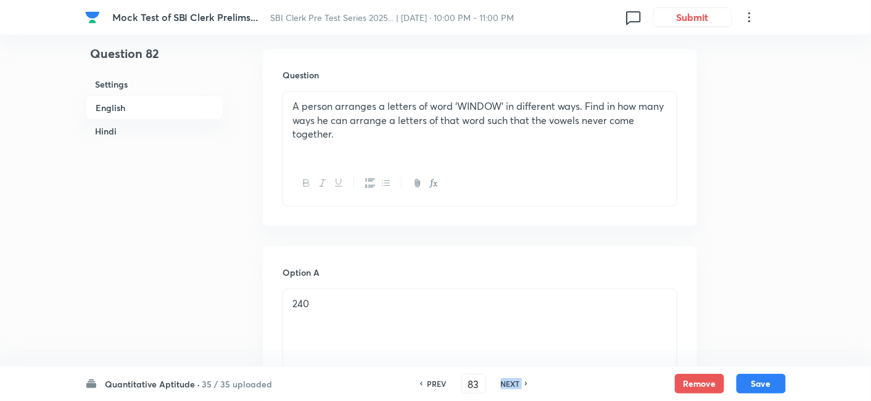
checkbox input "true"
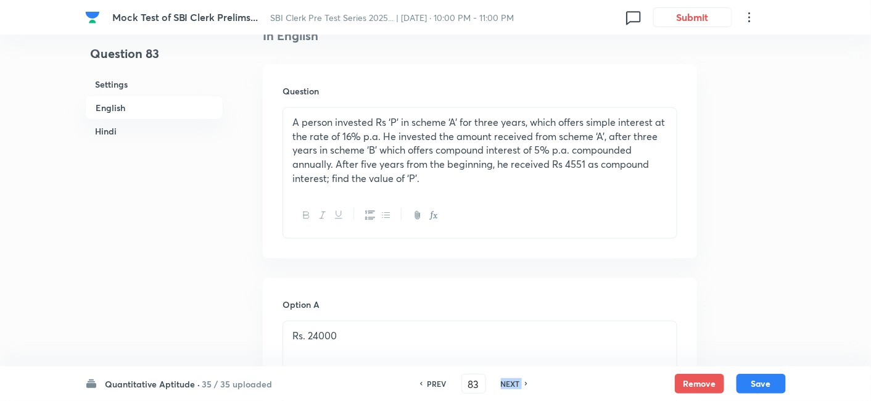
click at [510, 384] on h6 "NEXT" at bounding box center [510, 383] width 19 height 11
type input "84"
checkbox input "false"
checkbox input "true"
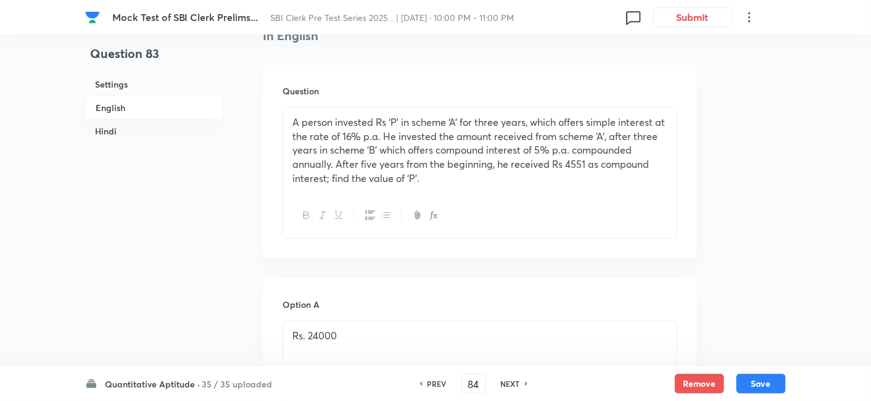
checkbox input "true"
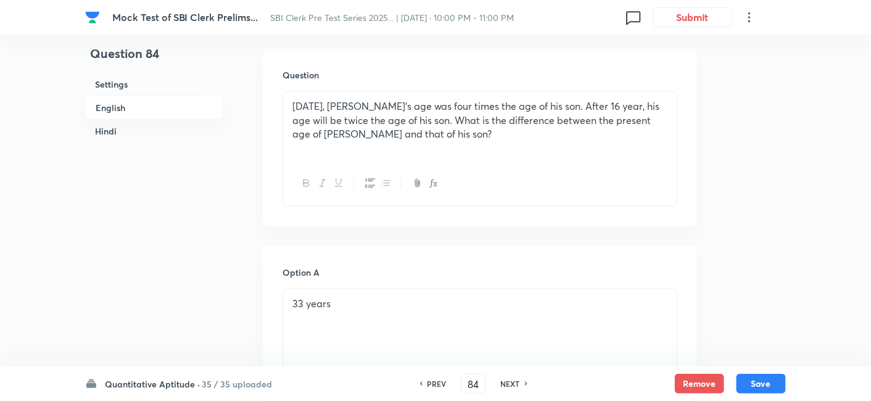
click at [510, 384] on h6 "NEXT" at bounding box center [510, 383] width 19 height 11
type input "85"
checkbox input "false"
checkbox input "true"
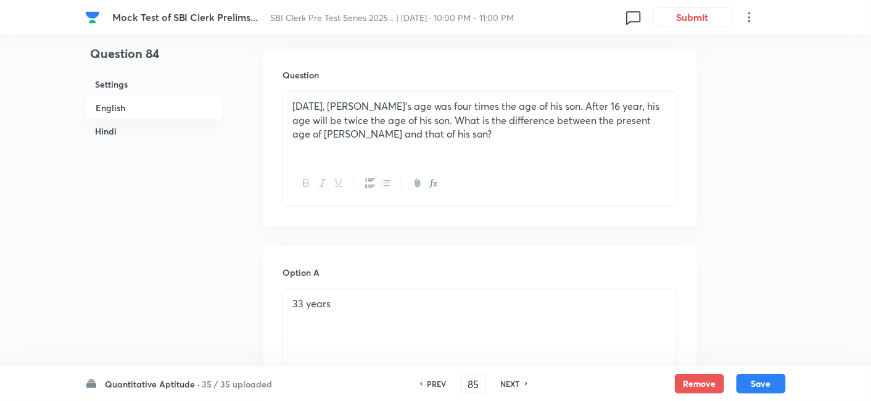
checkbox input "true"
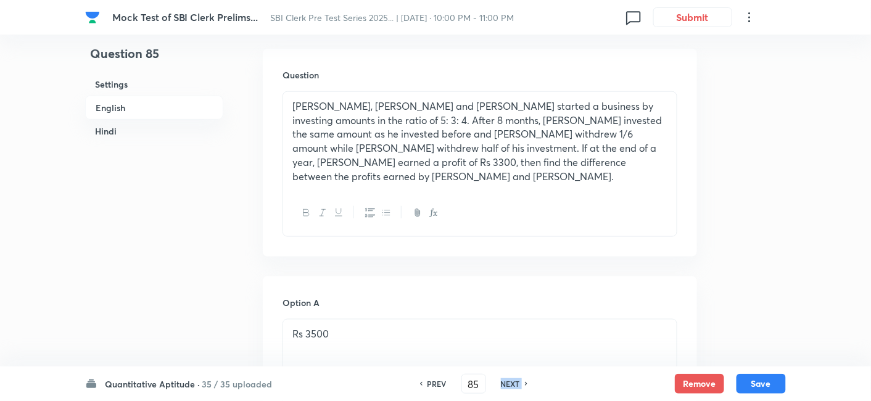
click at [510, 384] on h6 "NEXT" at bounding box center [510, 383] width 19 height 11
type input "86"
checkbox input "false"
checkbox input "true"
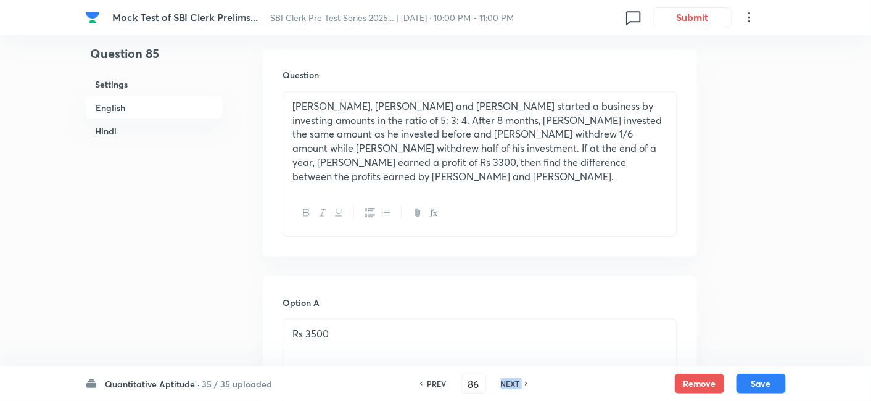
checkbox input "true"
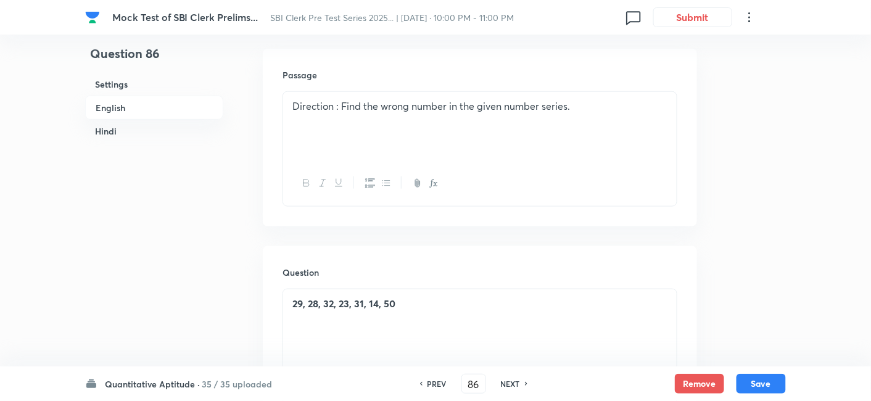
click at [510, 384] on h6 "NEXT" at bounding box center [510, 383] width 19 height 11
type input "87"
checkbox input "false"
checkbox input "true"
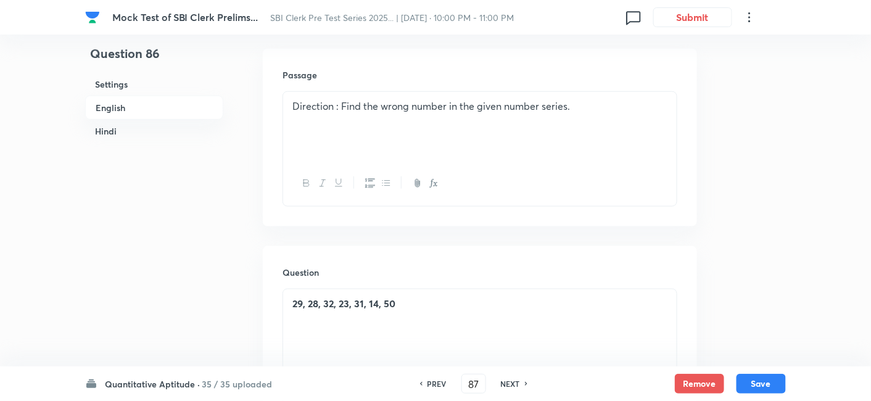
checkbox input "true"
click at [510, 384] on h6 "NEXT" at bounding box center [510, 383] width 19 height 11
type input "88"
checkbox input "true"
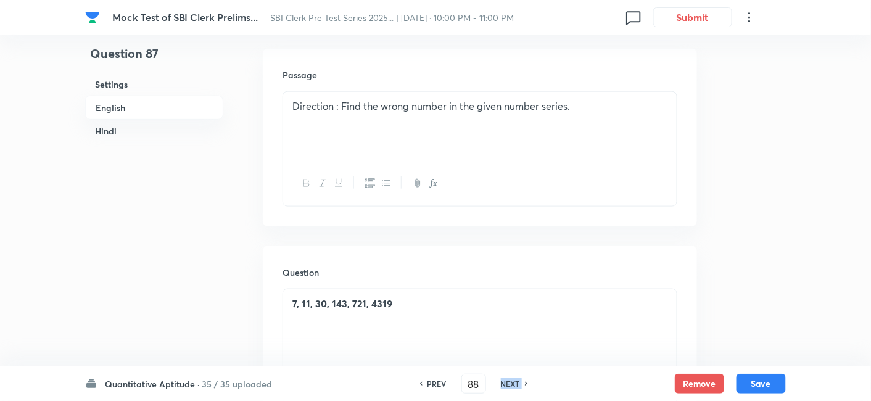
click at [510, 384] on h6 "NEXT" at bounding box center [510, 383] width 19 height 11
type input "89"
checkbox input "false"
checkbox input "true"
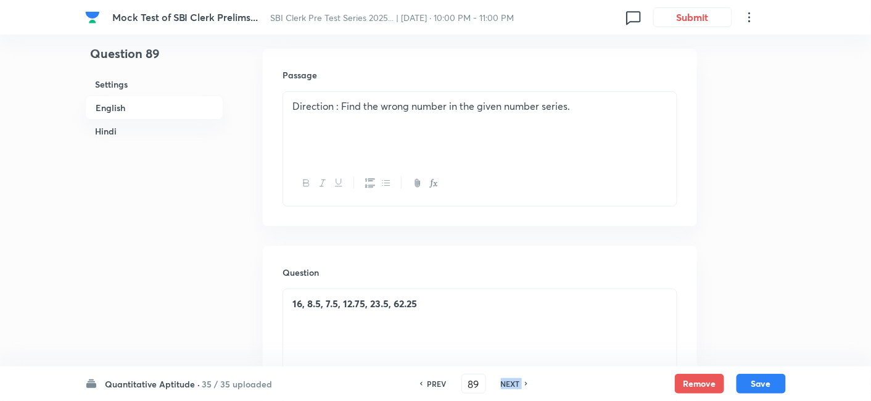
checkbox input "true"
click at [510, 384] on h6 "NEXT" at bounding box center [510, 383] width 19 height 11
type input "90"
checkbox input "false"
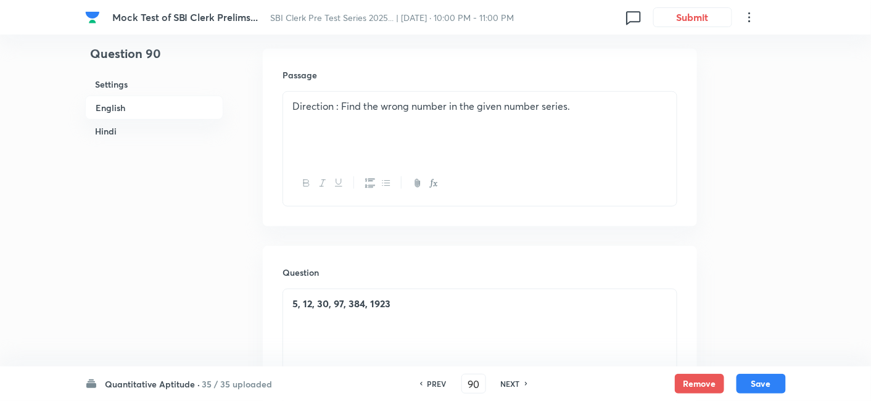
checkbox input "true"
click at [510, 384] on h6 "NEXT" at bounding box center [510, 383] width 19 height 11
type input "91"
checkbox input "false"
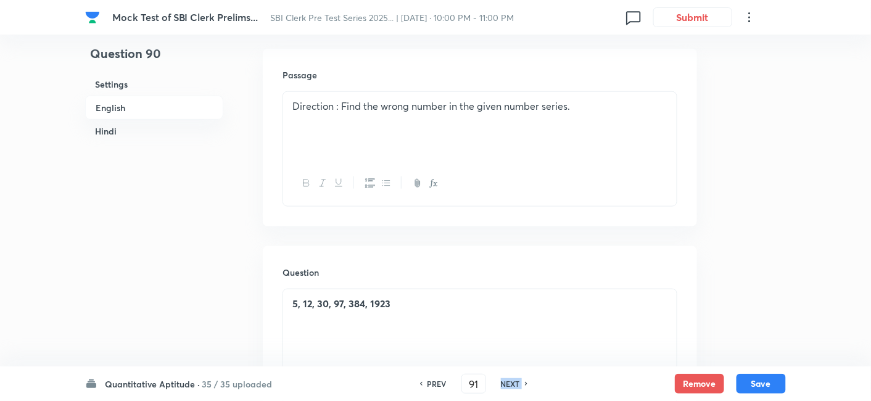
checkbox input "false"
checkbox input "true"
click at [510, 384] on h6 "NEXT" at bounding box center [510, 383] width 19 height 11
type input "92"
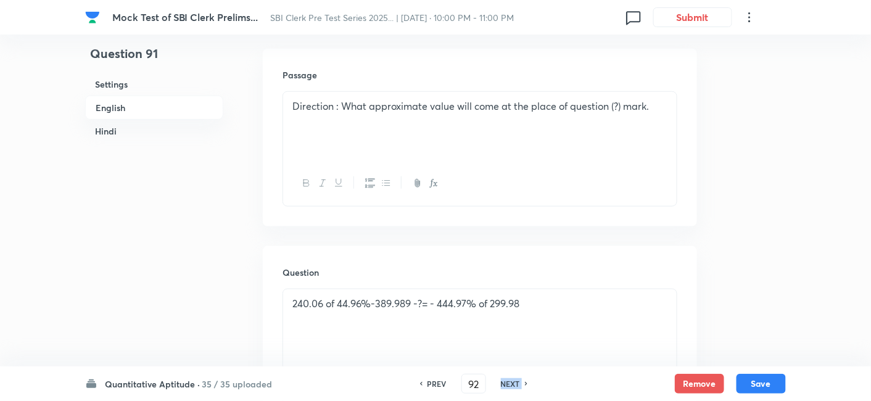
checkbox input "false"
checkbox input "true"
checkbox input "false"
checkbox input "true"
click at [510, 384] on h6 "NEXT" at bounding box center [510, 383] width 19 height 11
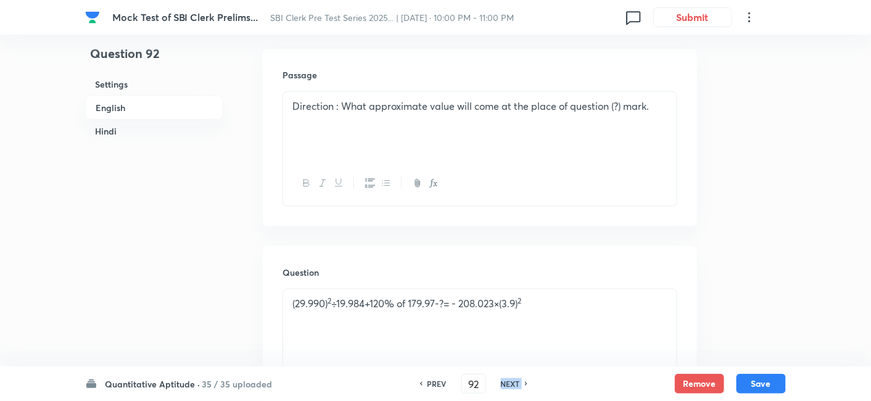
type input "93"
checkbox input "false"
checkbox input "true"
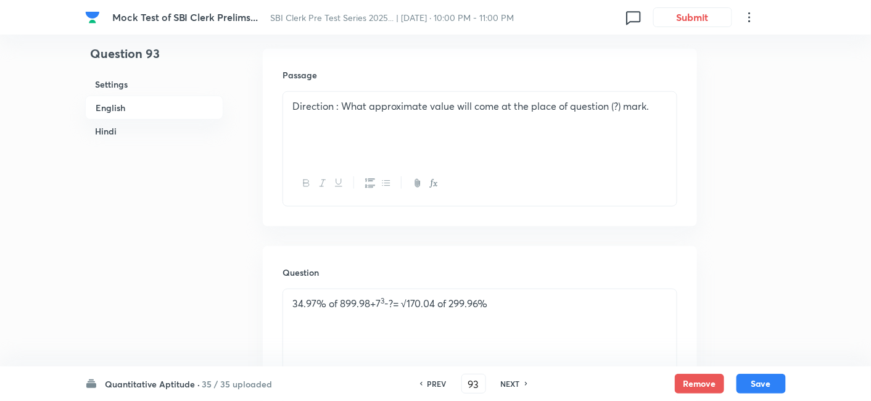
click at [510, 384] on h6 "NEXT" at bounding box center [510, 383] width 19 height 11
type input "94"
checkbox input "false"
checkbox input "true"
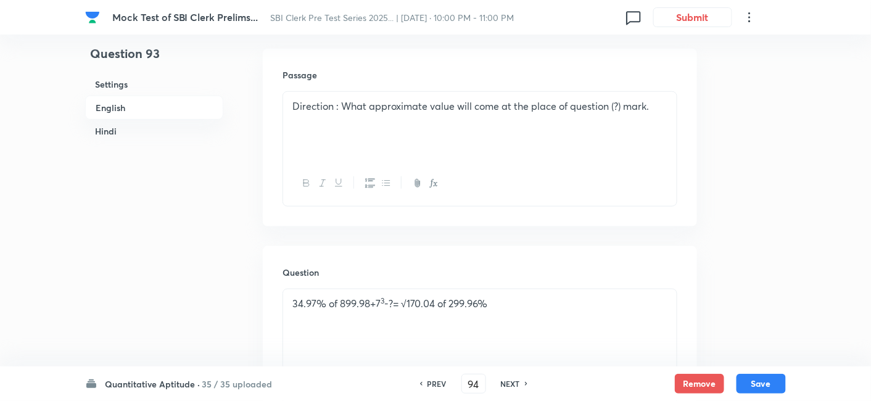
checkbox input "true"
click at [510, 384] on h6 "NEXT" at bounding box center [510, 383] width 19 height 11
type input "95"
checkbox input "false"
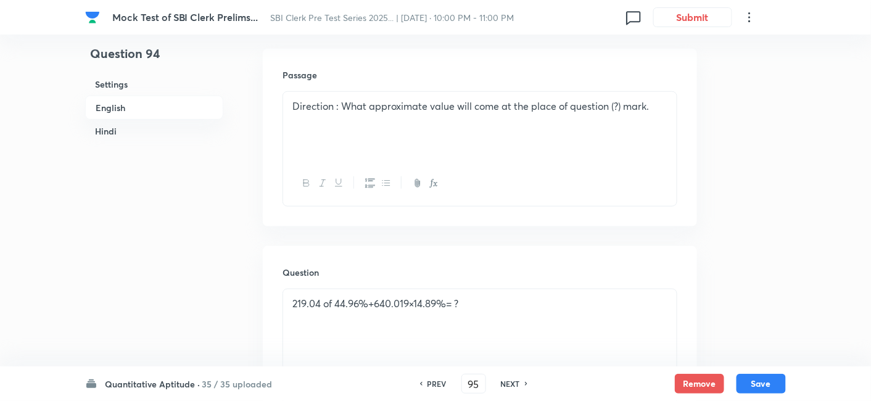
checkbox input "true"
click at [510, 384] on h6 "NEXT" at bounding box center [510, 383] width 19 height 11
type input "96"
checkbox input "false"
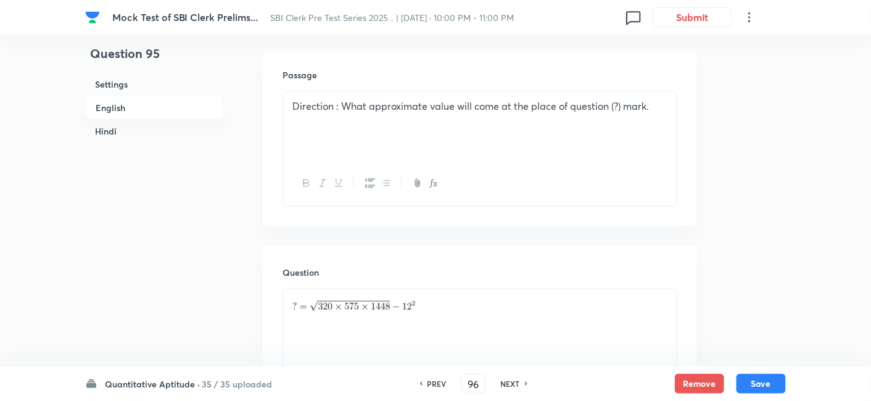
checkbox input "false"
checkbox input "true"
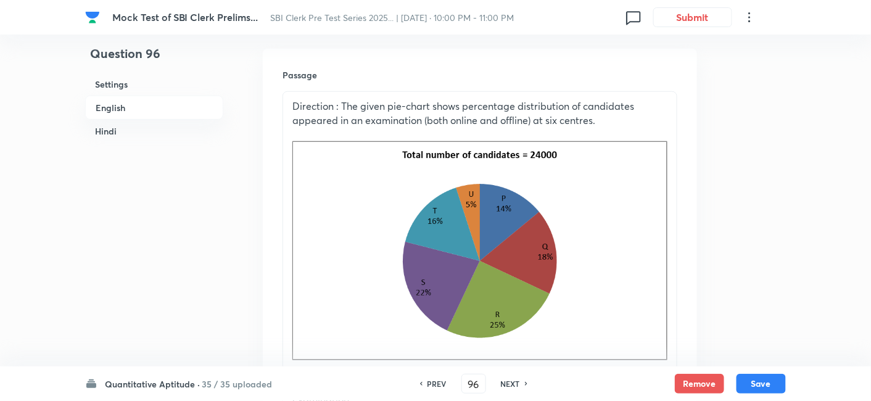
click at [510, 384] on h6 "NEXT" at bounding box center [510, 383] width 19 height 11
type input "97"
checkbox input "false"
checkbox input "true"
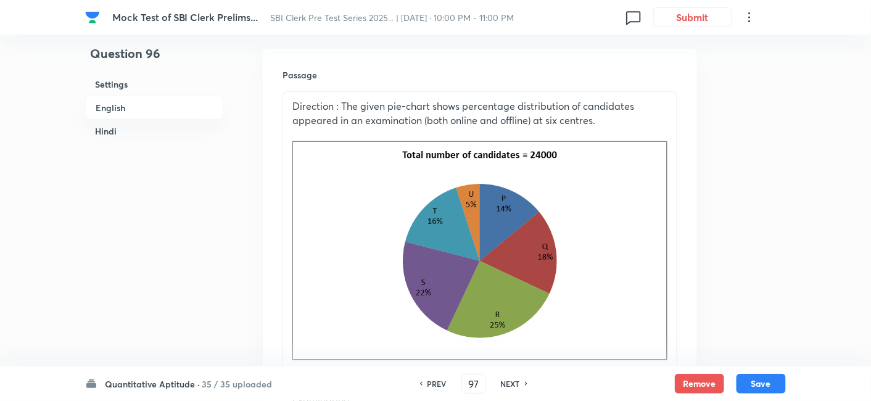
checkbox input "true"
click at [510, 384] on h6 "NEXT" at bounding box center [510, 383] width 19 height 11
type input "98"
checkbox input "false"
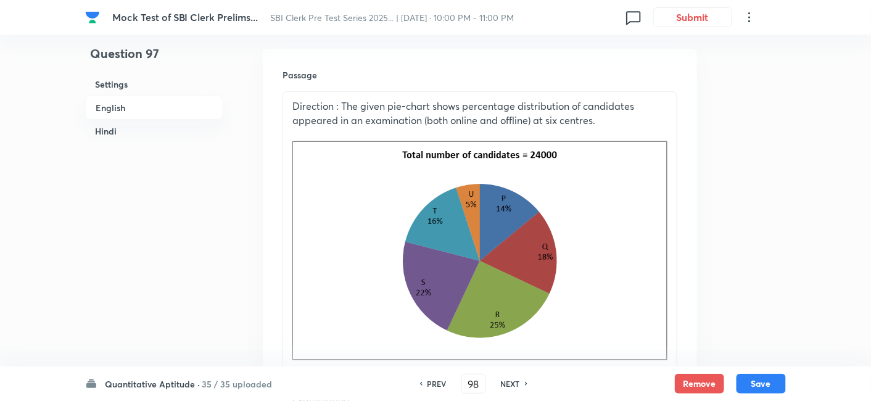
checkbox input "true"
click at [510, 384] on h6 "NEXT" at bounding box center [510, 383] width 19 height 11
type input "99"
checkbox input "false"
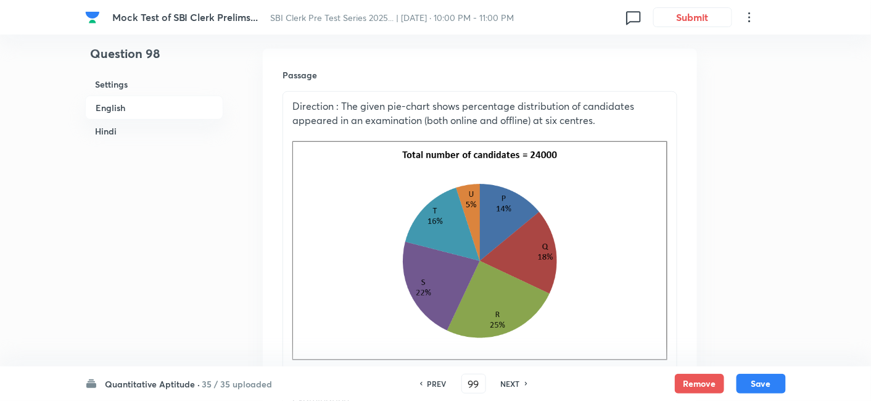
checkbox input "false"
checkbox input "true"
click at [510, 384] on h6 "NEXT" at bounding box center [510, 383] width 19 height 11
type input "100"
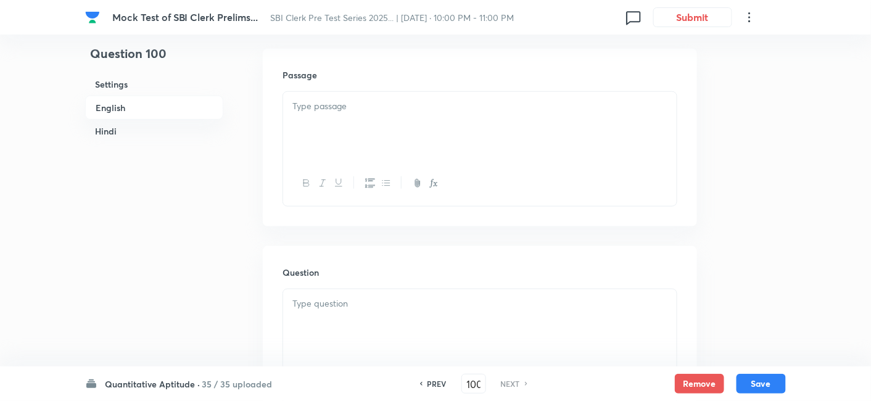
checkbox input "false"
checkbox input "true"
click at [510, 384] on h6 "NEXT" at bounding box center [510, 383] width 19 height 11
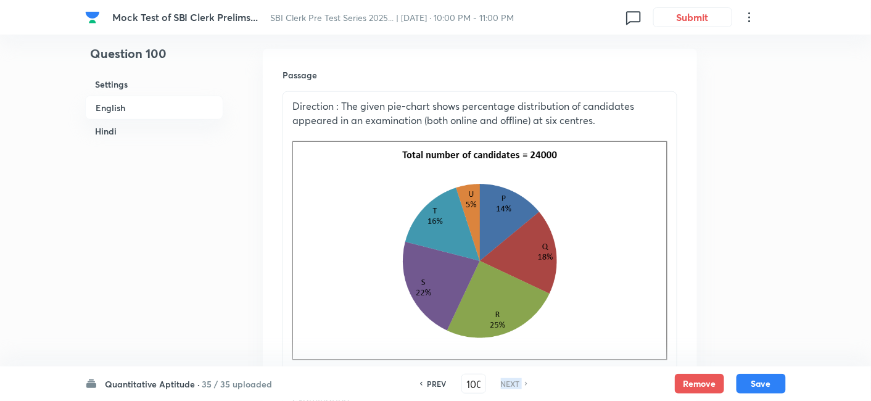
click at [510, 384] on h6 "NEXT" at bounding box center [510, 383] width 19 height 11
